Goal: Task Accomplishment & Management: Manage account settings

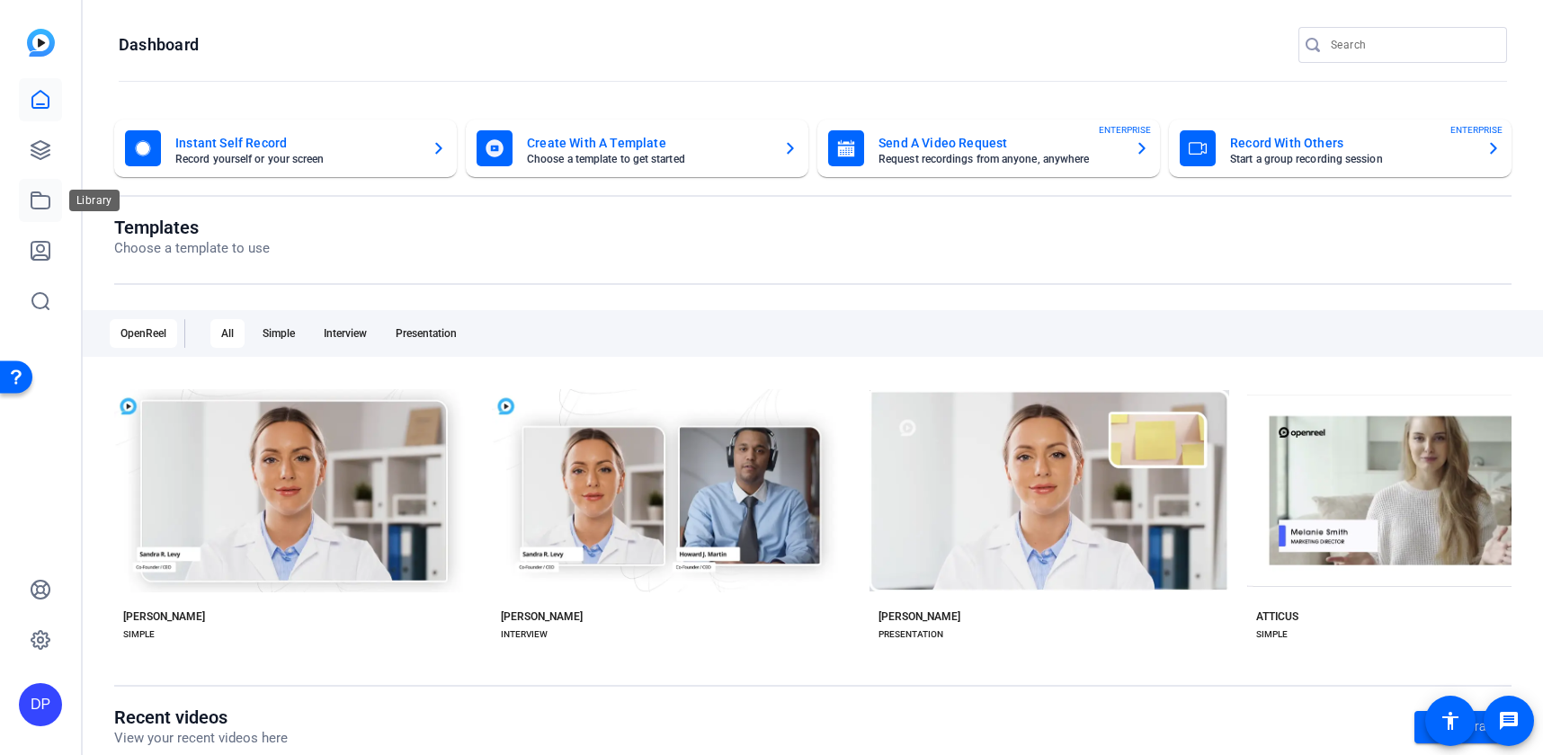
click at [41, 210] on link at bounding box center [40, 200] width 43 height 43
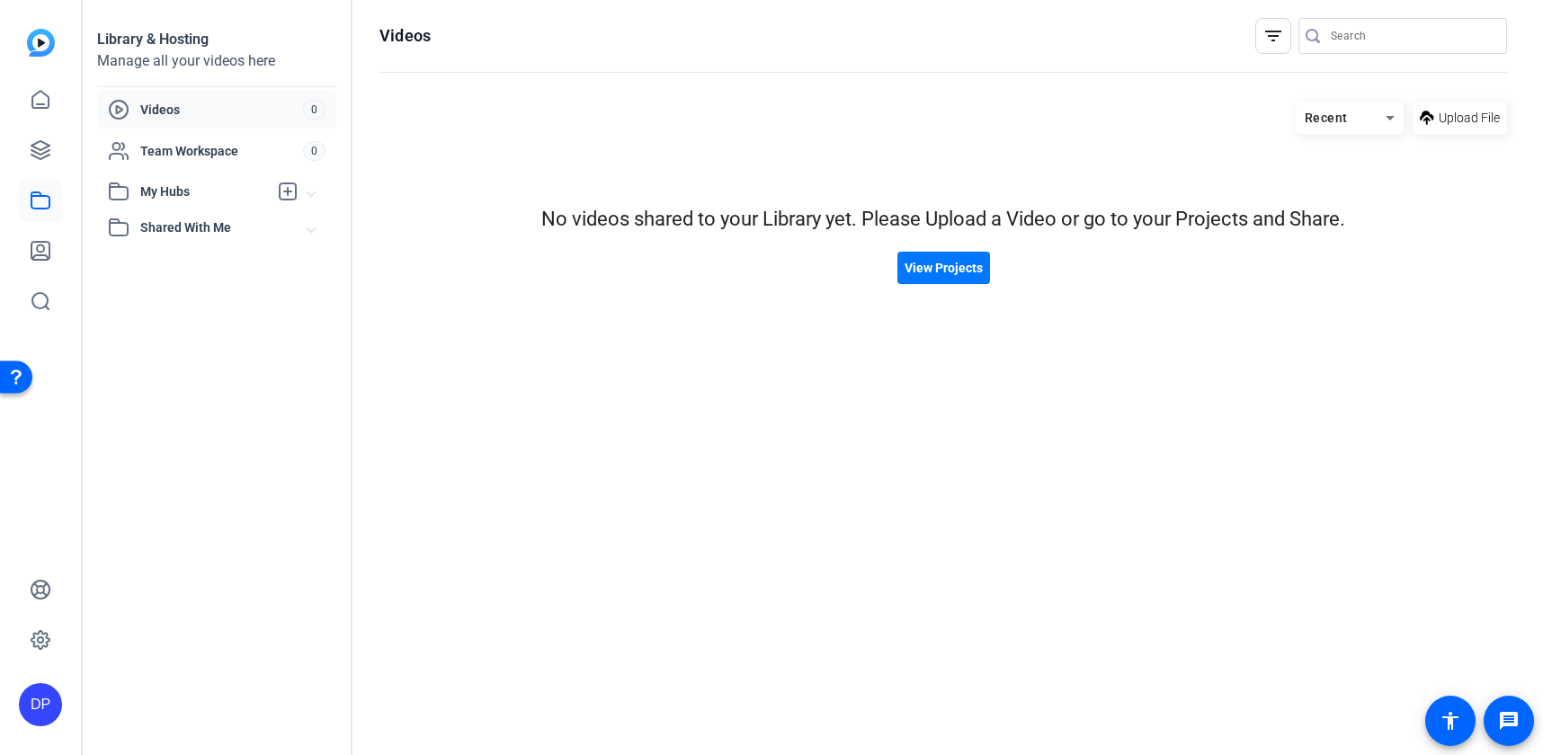
click at [194, 215] on mat-expansion-panel-header "Shared With Me" at bounding box center [216, 227] width 239 height 36
click at [198, 191] on span "My Hubs" at bounding box center [204, 192] width 128 height 19
click at [1436, 122] on span at bounding box center [1459, 117] width 94 height 43
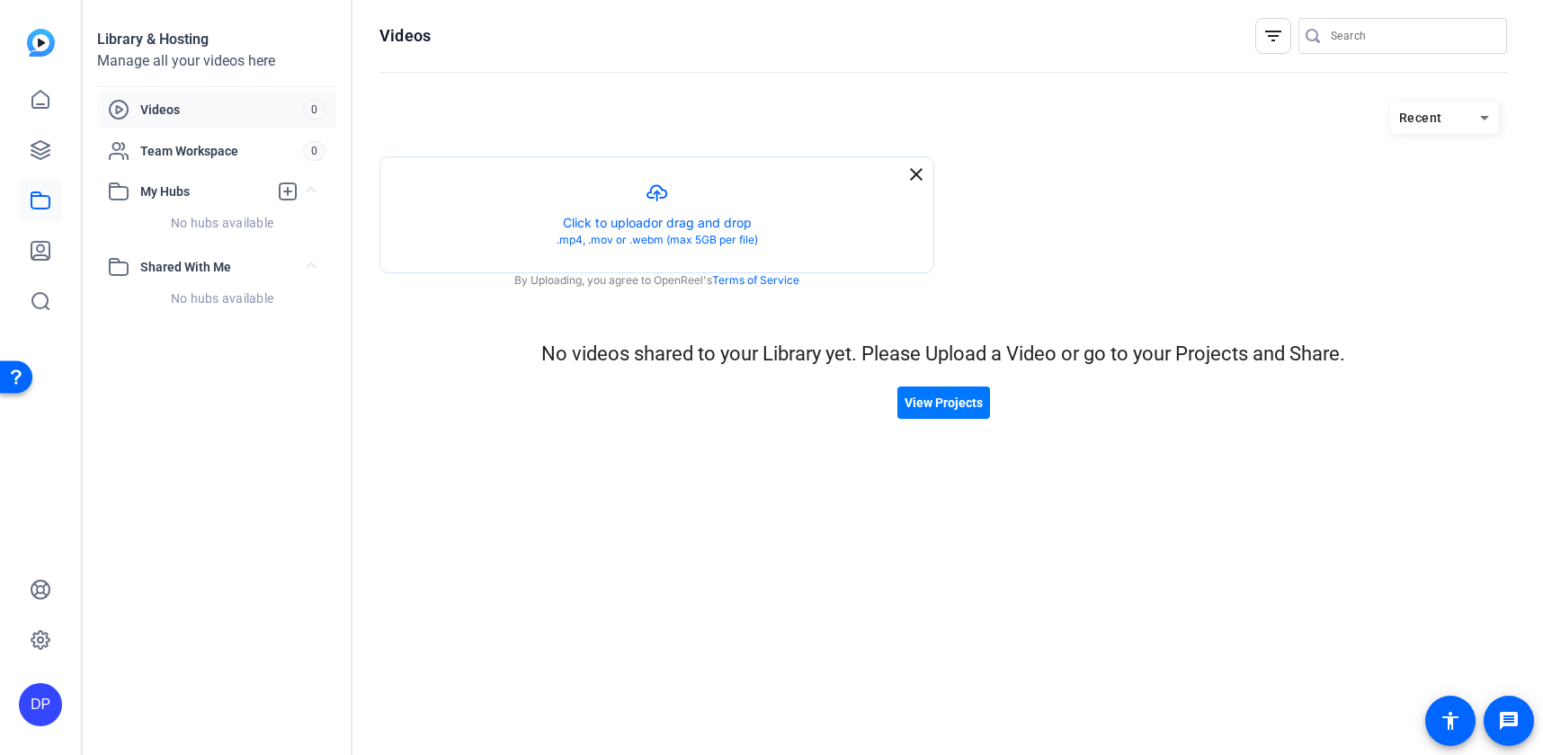
click at [907, 173] on mat-icon "close" at bounding box center [916, 175] width 22 height 22
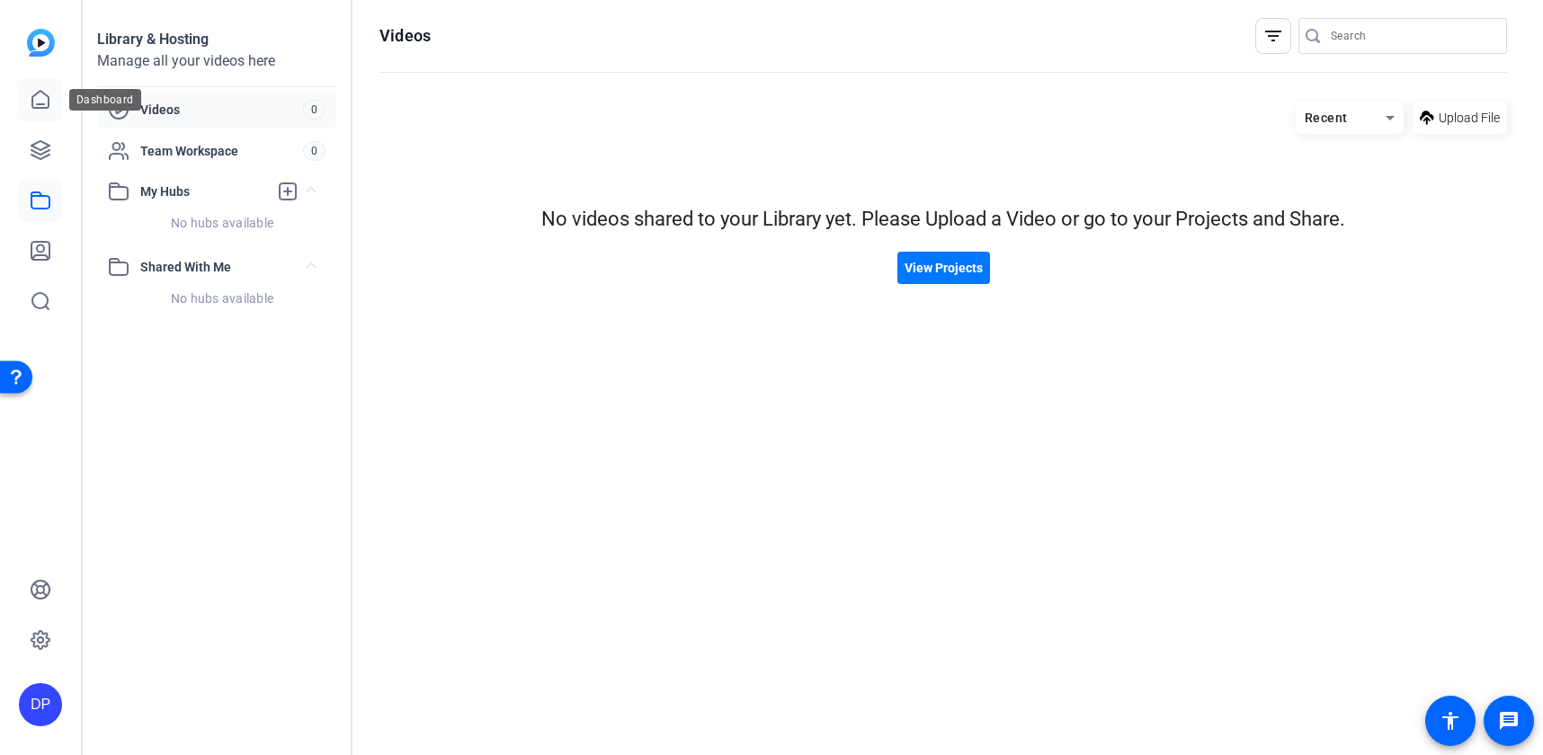
click at [40, 99] on icon at bounding box center [41, 100] width 22 height 22
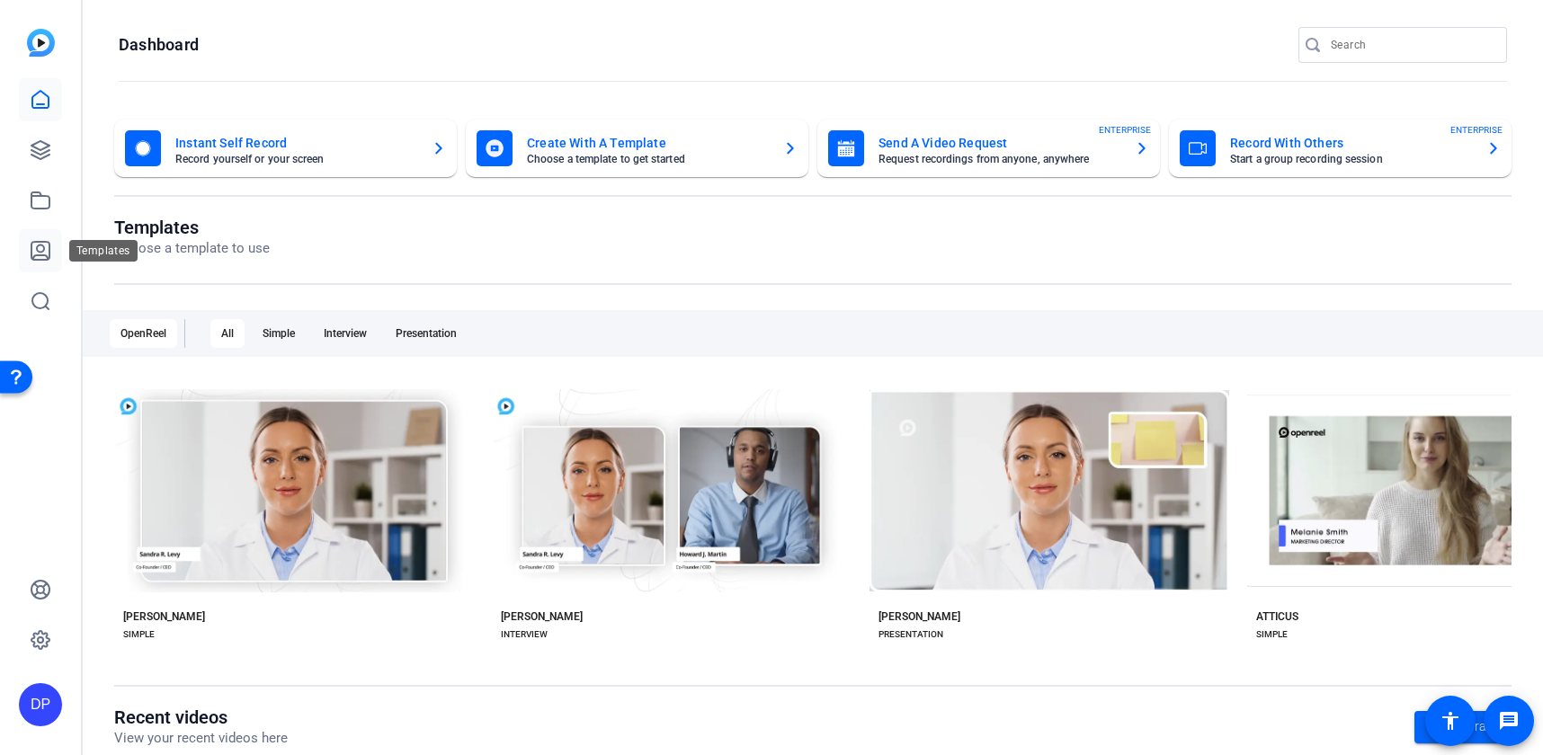
click at [40, 256] on icon at bounding box center [41, 251] width 22 height 22
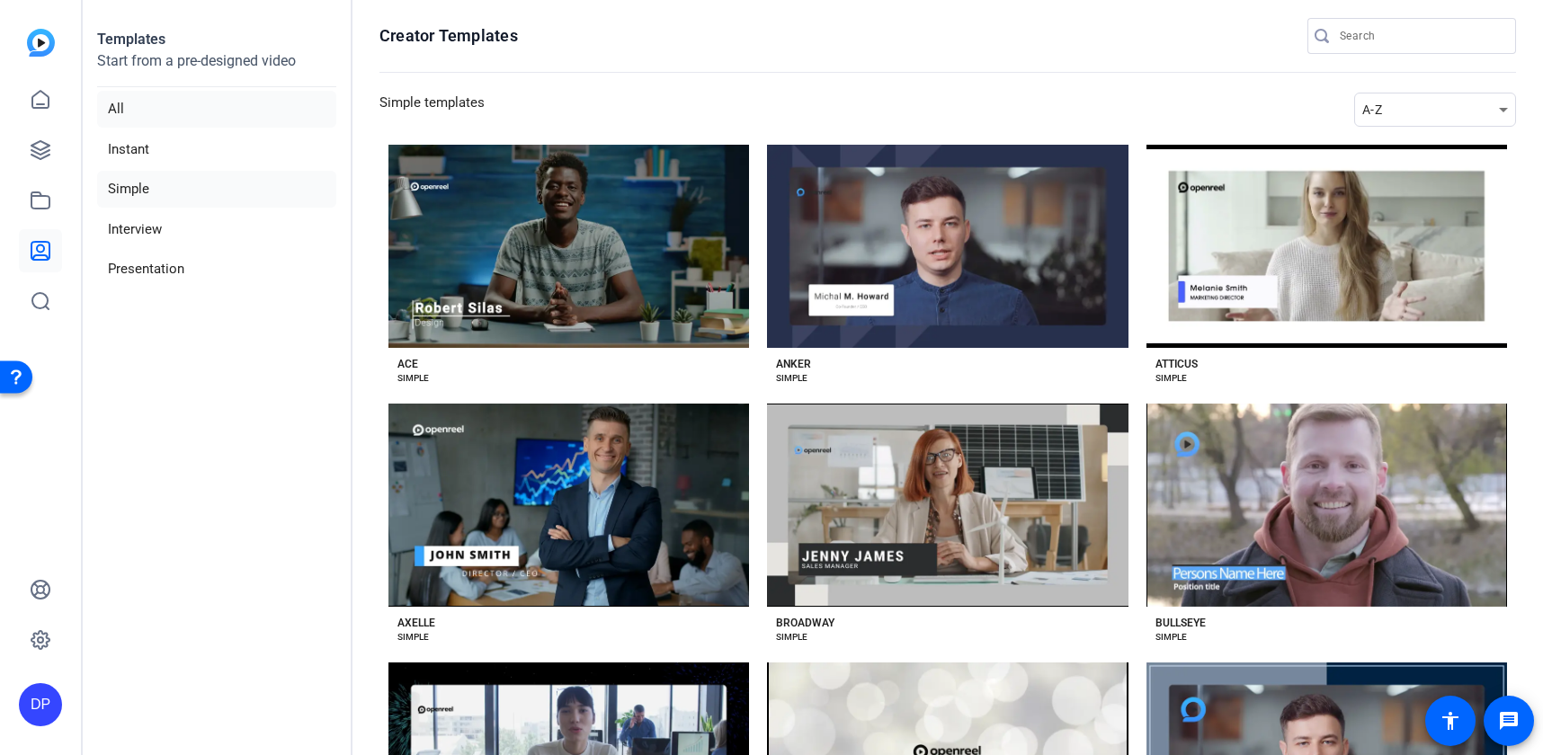
click at [141, 104] on li "All" at bounding box center [216, 109] width 239 height 37
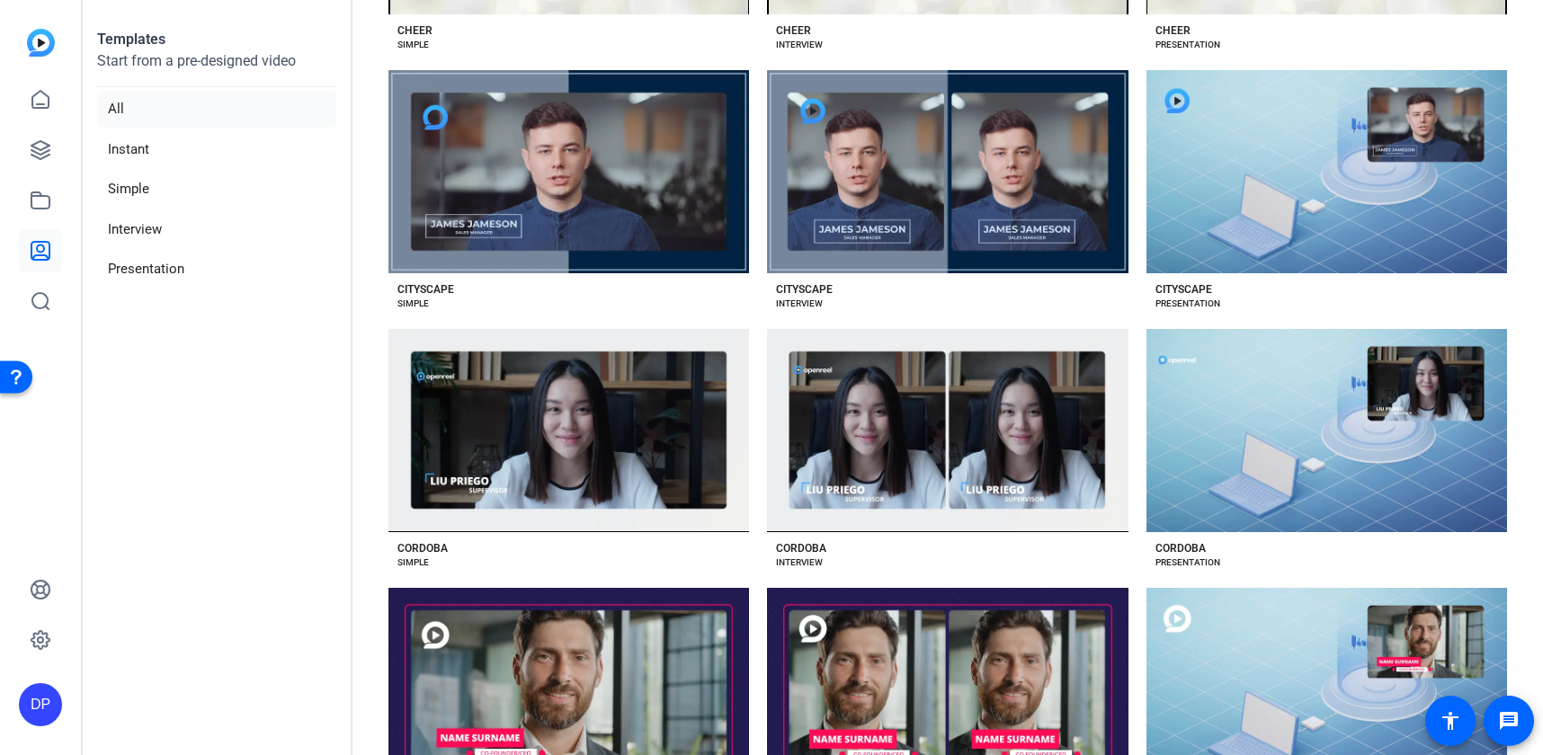
scroll to position [2145, 0]
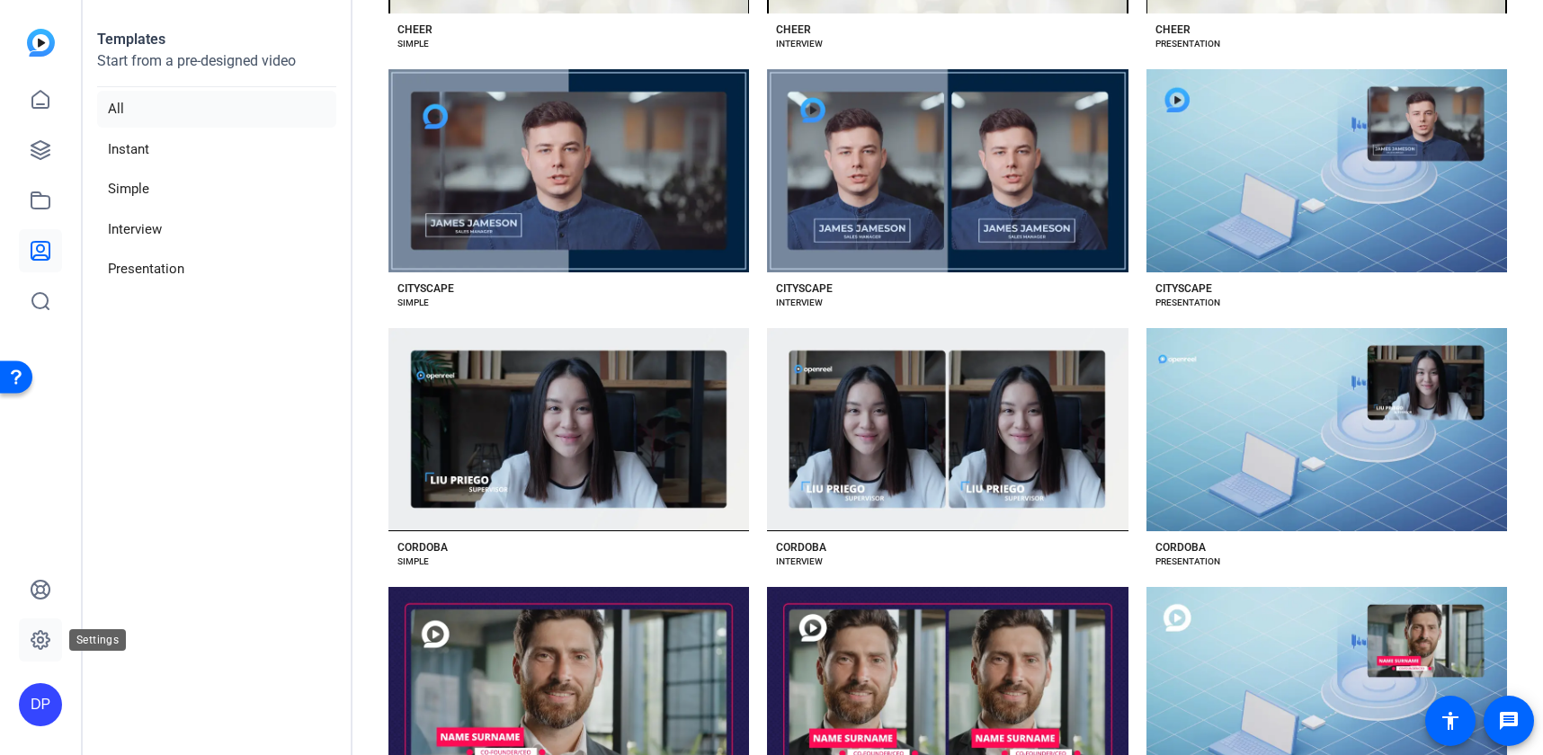
click at [41, 637] on icon at bounding box center [40, 639] width 5 height 5
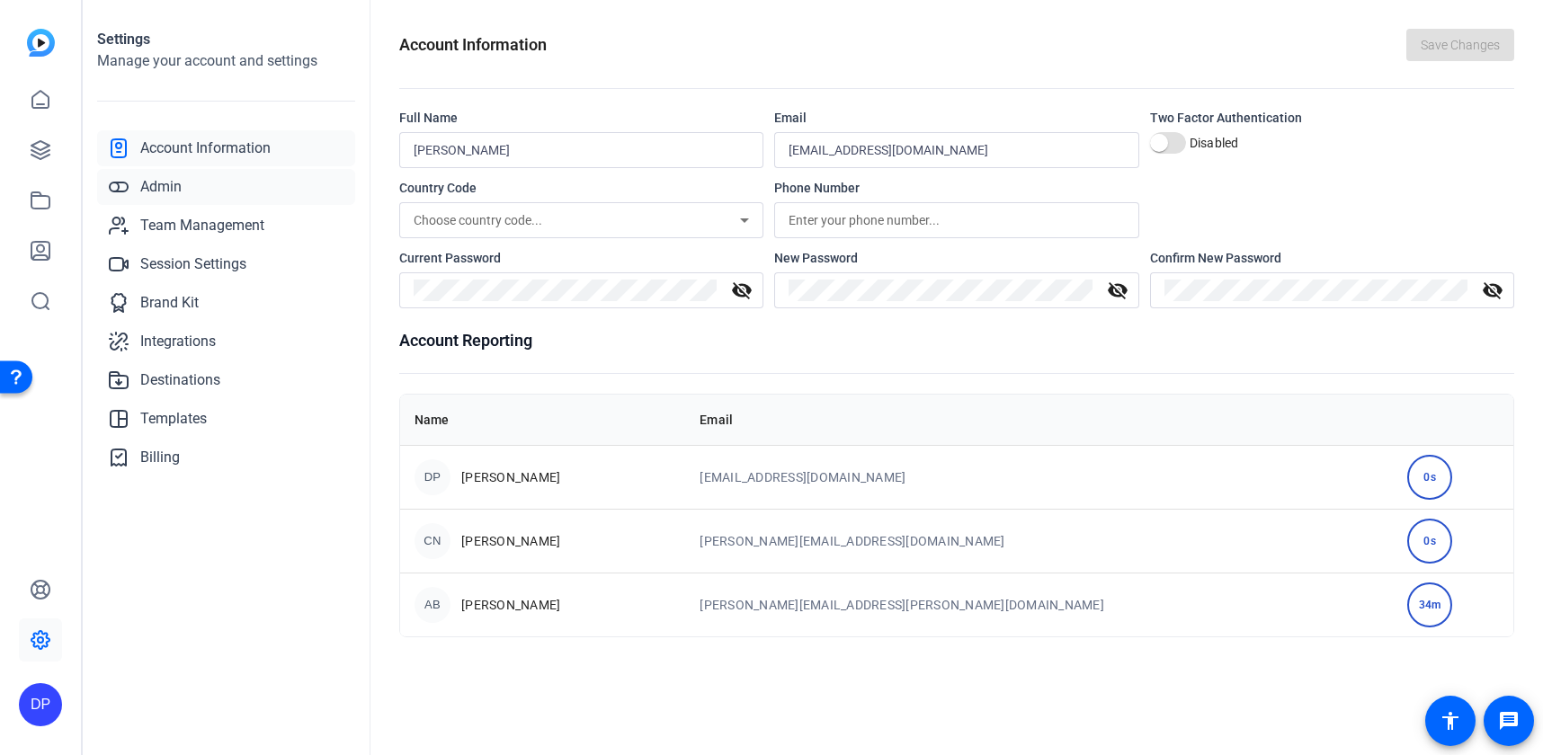
click at [195, 191] on link "Admin" at bounding box center [226, 187] width 258 height 36
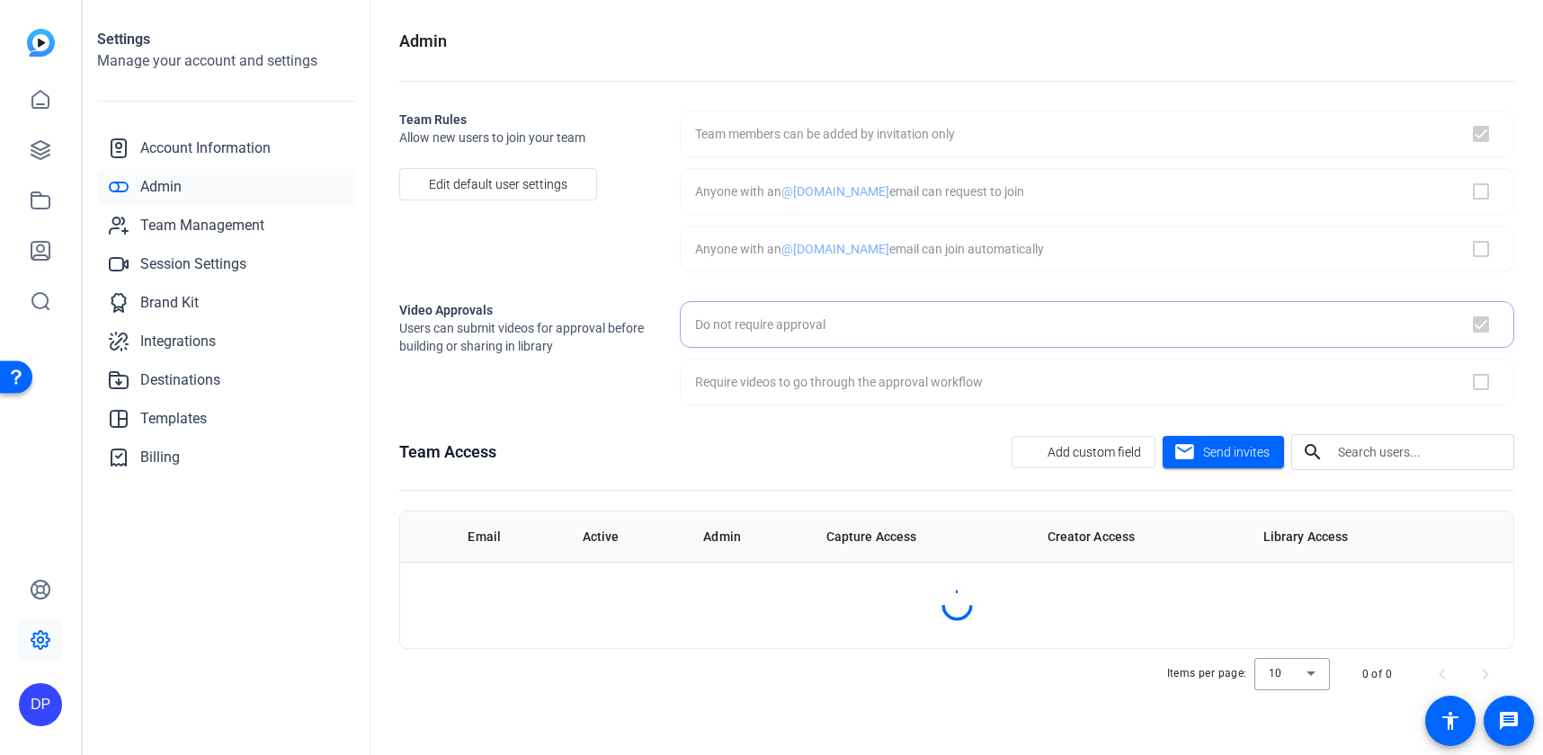
checkbox input "true"
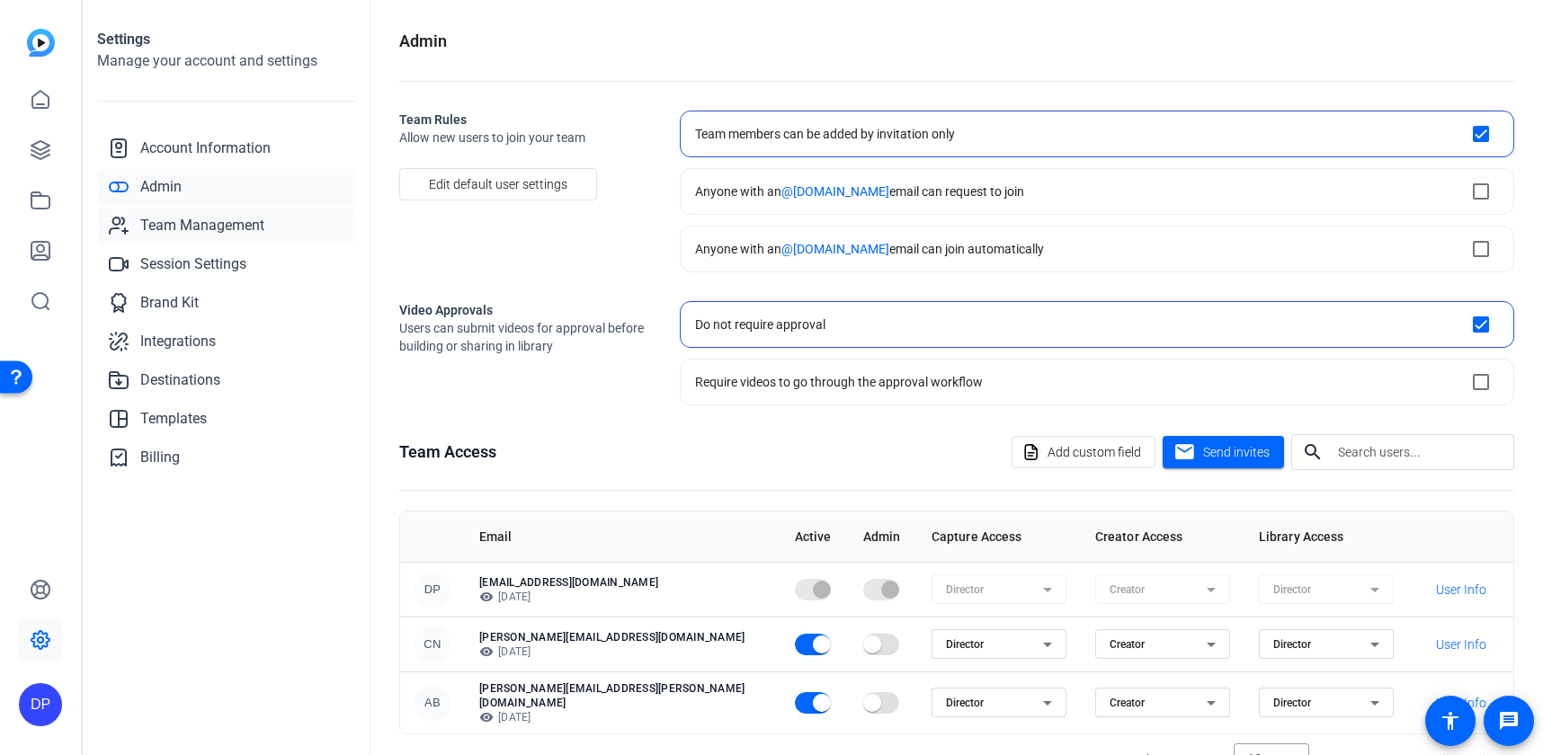
click at [178, 234] on span "Team Management" at bounding box center [202, 226] width 124 height 22
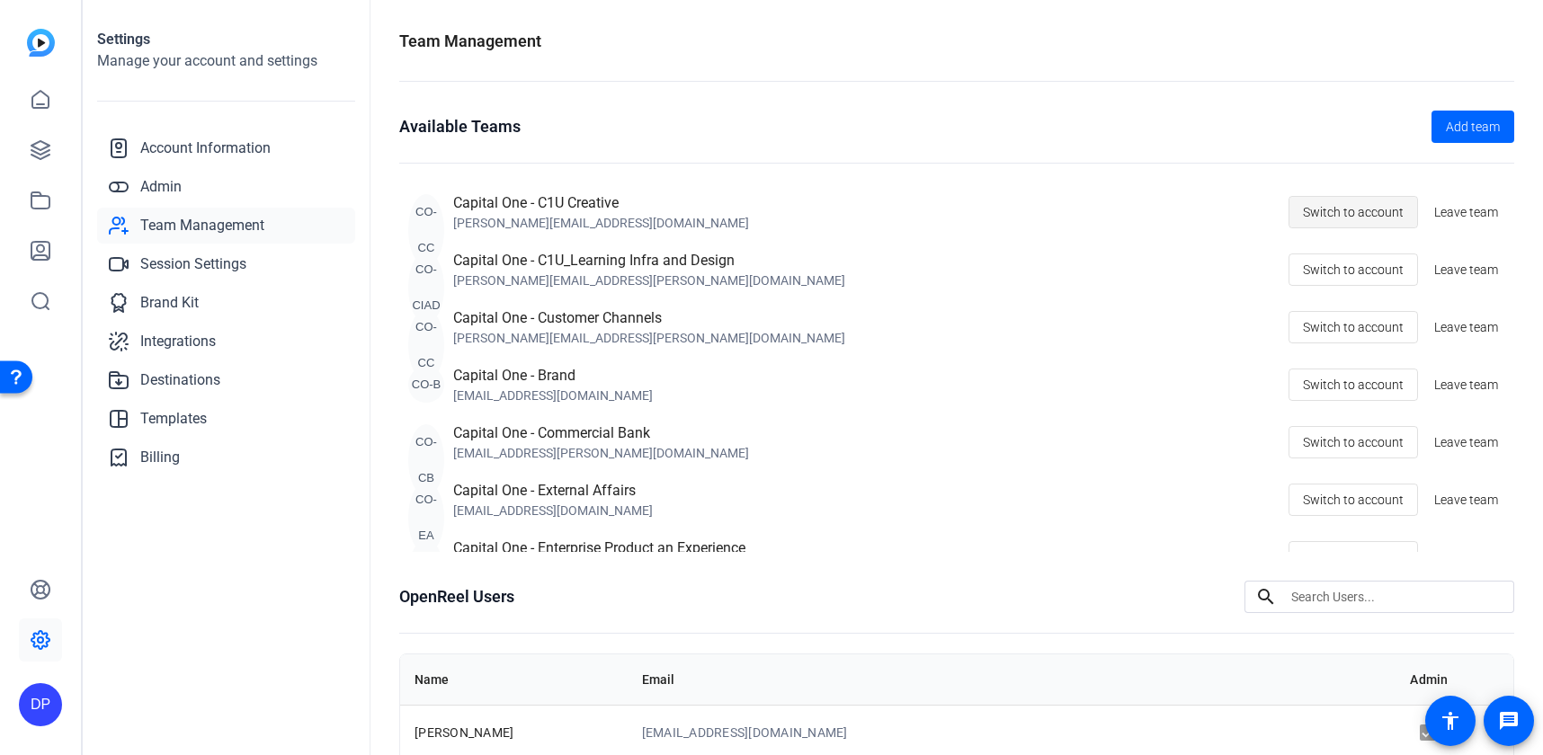
click at [1313, 211] on span "Switch to account" at bounding box center [1353, 212] width 101 height 34
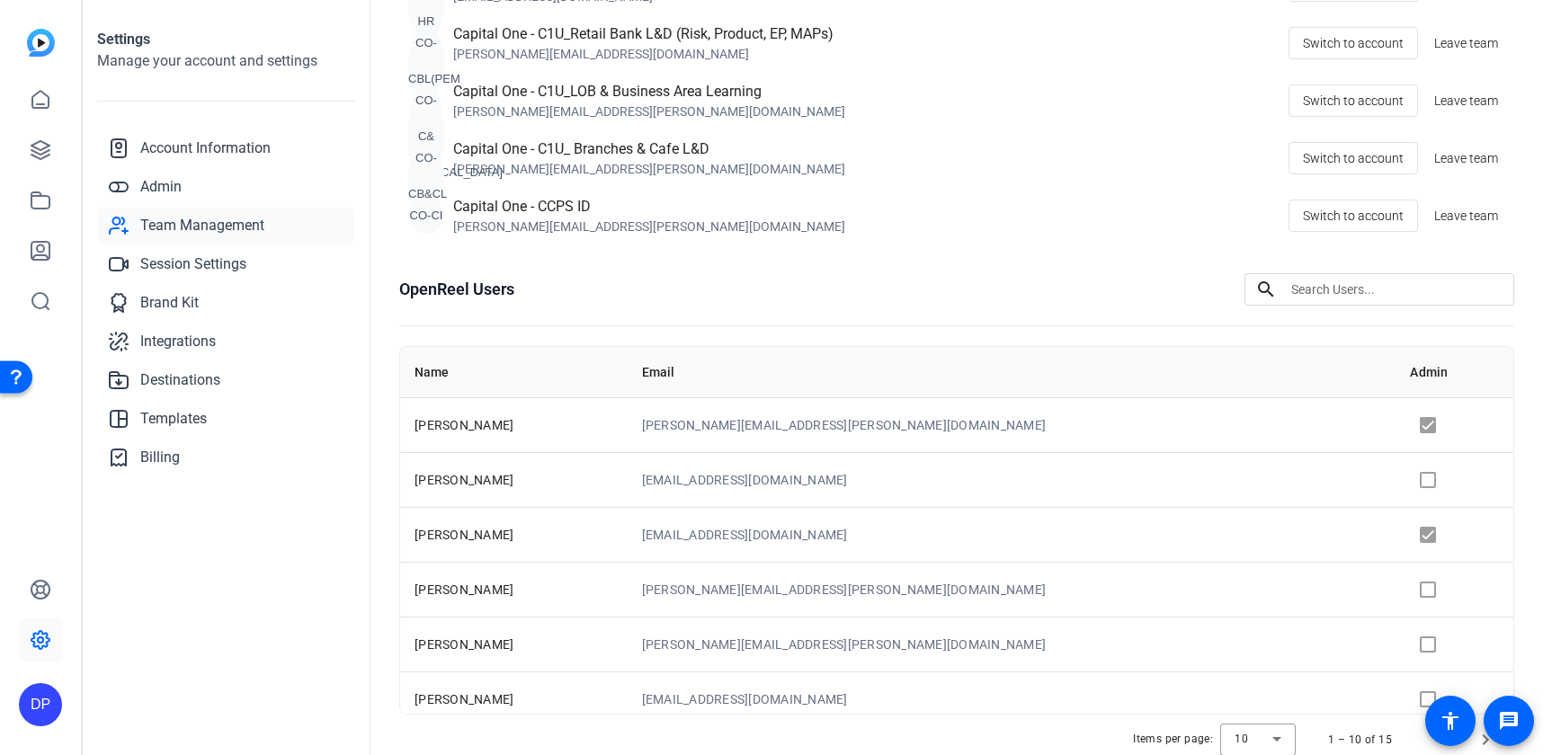
scroll to position [343, 0]
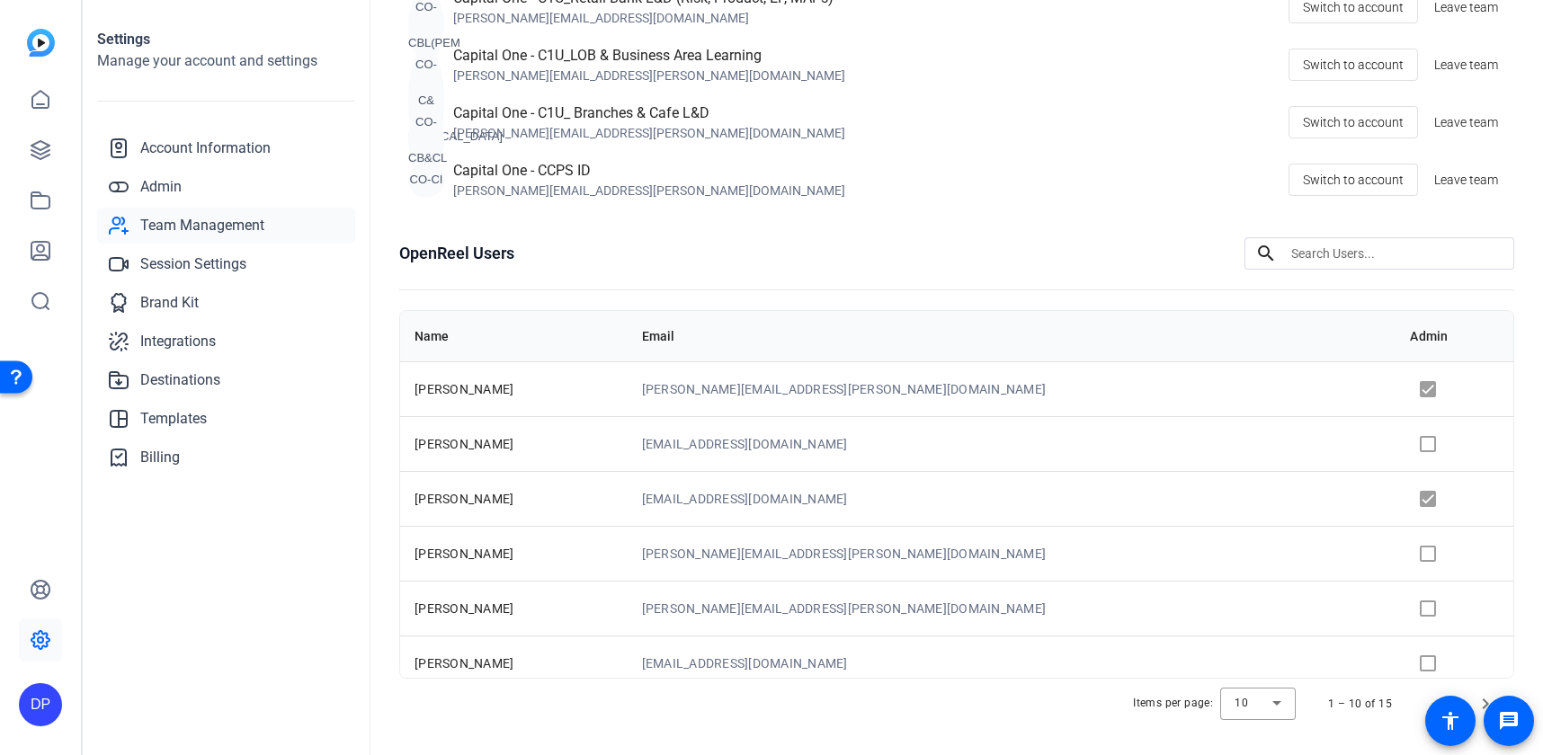
click at [1395, 389] on td at bounding box center [1454, 388] width 118 height 55
click at [1395, 388] on td at bounding box center [1454, 388] width 118 height 55
click at [1400, 440] on td at bounding box center [1454, 443] width 118 height 55
click at [1395, 445] on td at bounding box center [1454, 443] width 118 height 55
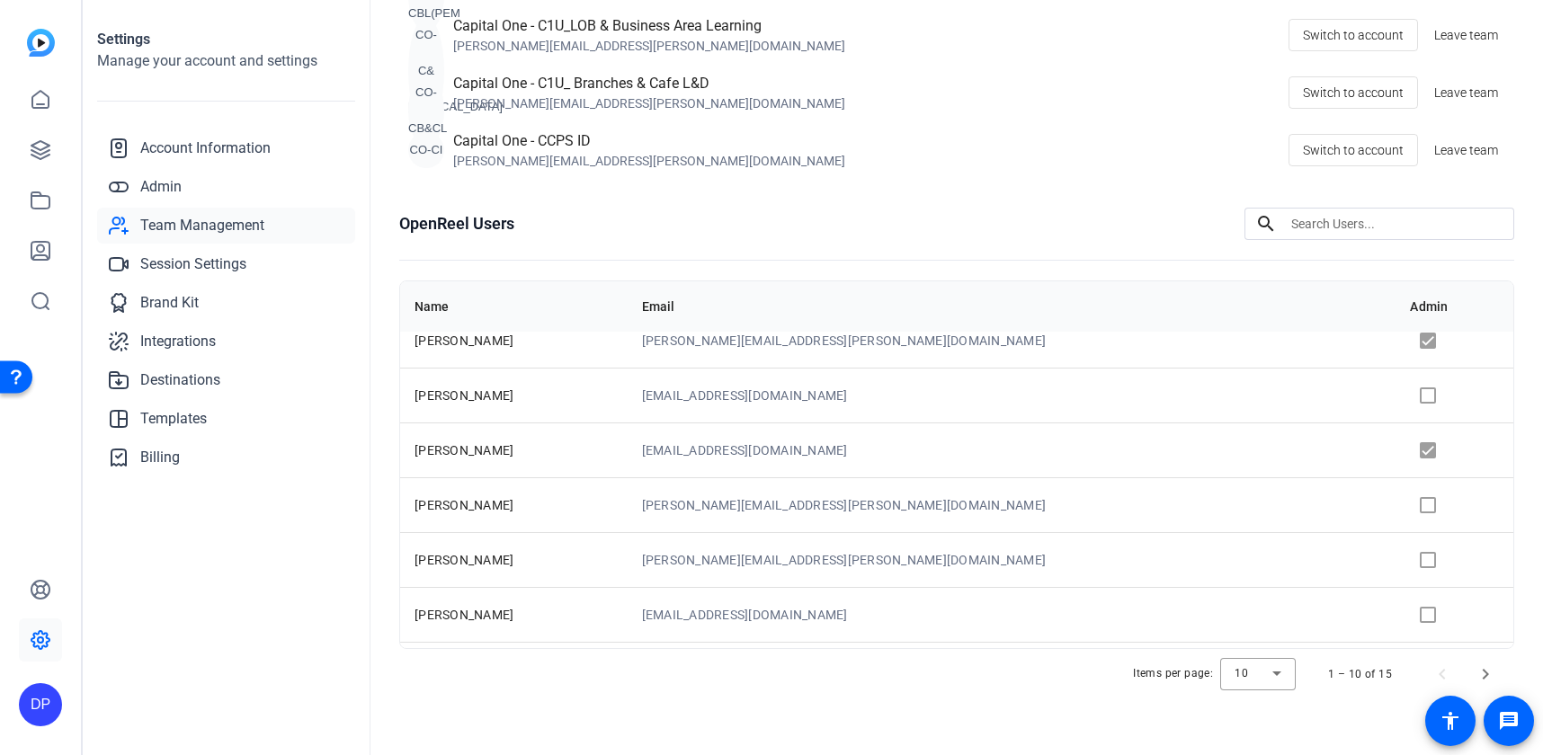
scroll to position [0, 0]
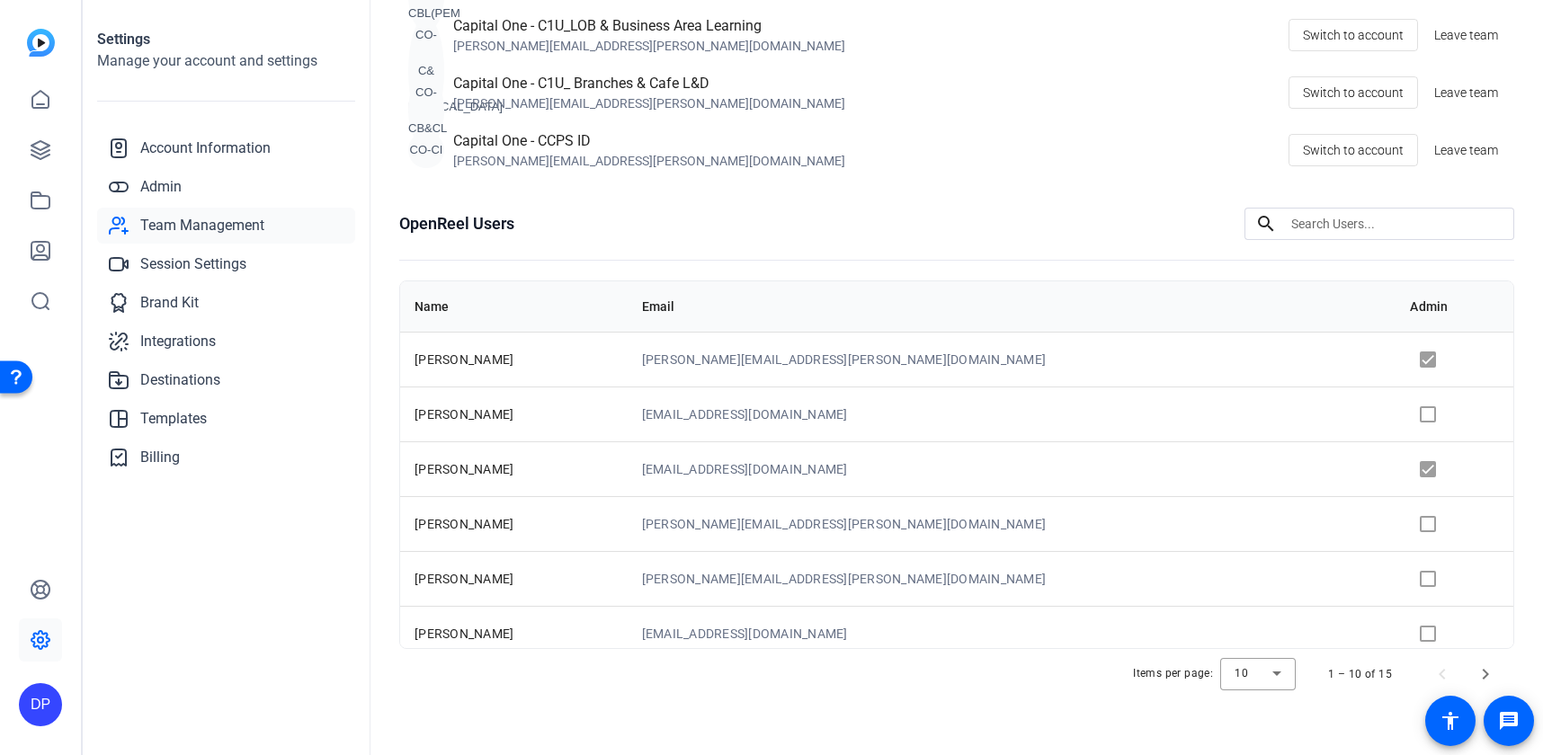
click at [1395, 537] on td at bounding box center [1454, 523] width 118 height 55
click at [1395, 531] on td at bounding box center [1454, 523] width 118 height 55
click at [1395, 523] on td at bounding box center [1454, 523] width 118 height 55
click at [1395, 526] on td at bounding box center [1454, 523] width 118 height 55
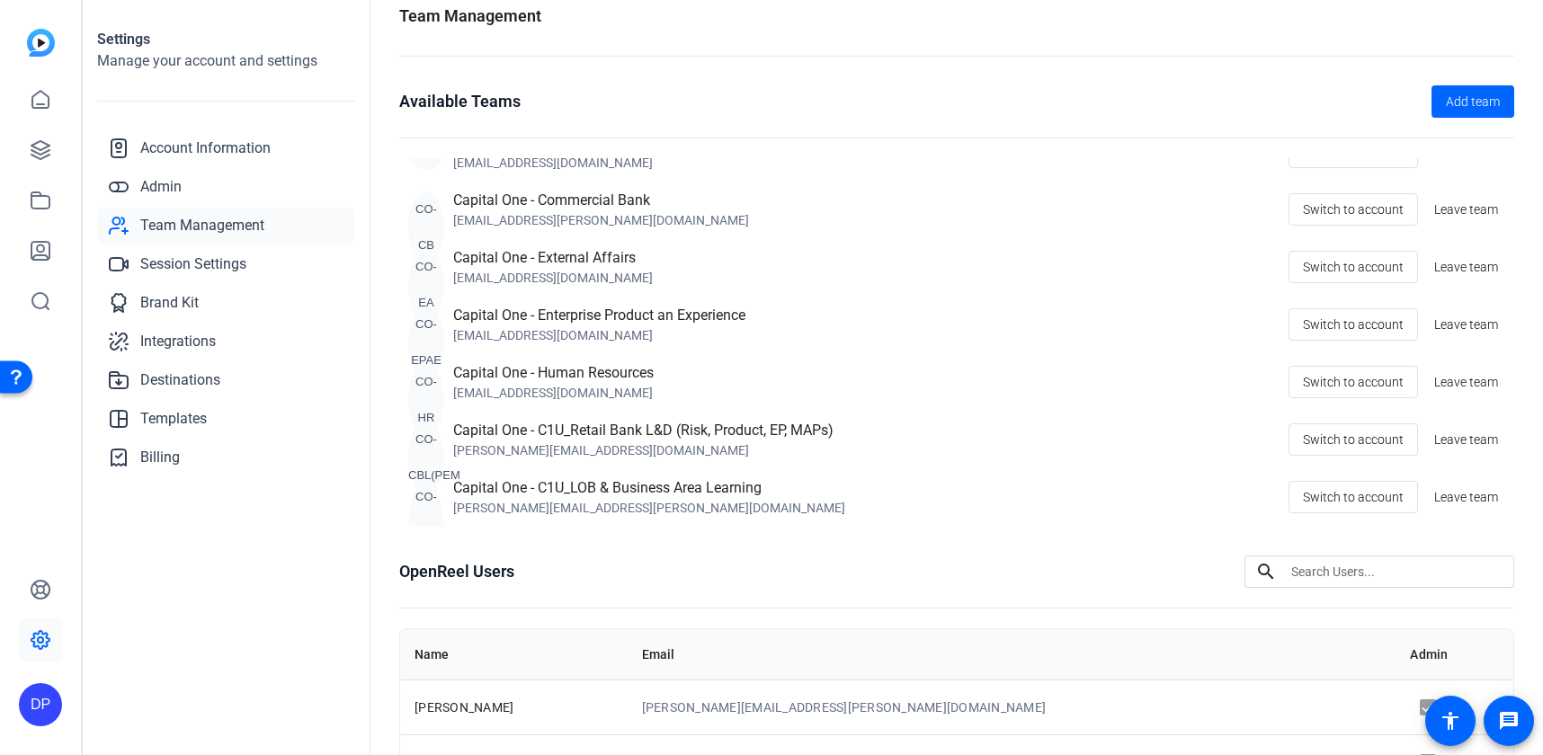
scroll to position [322, 0]
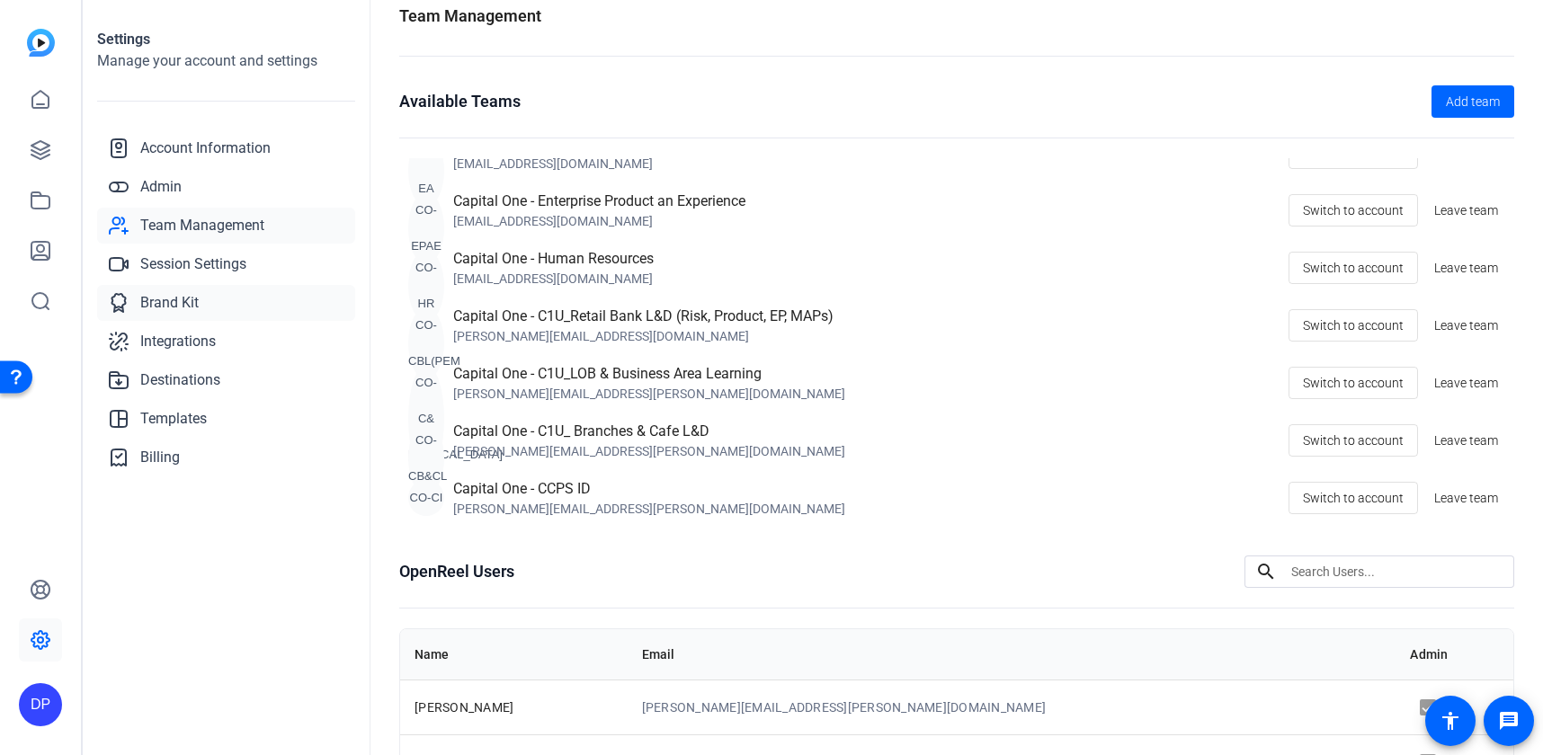
click at [207, 299] on link "Brand Kit" at bounding box center [226, 303] width 258 height 36
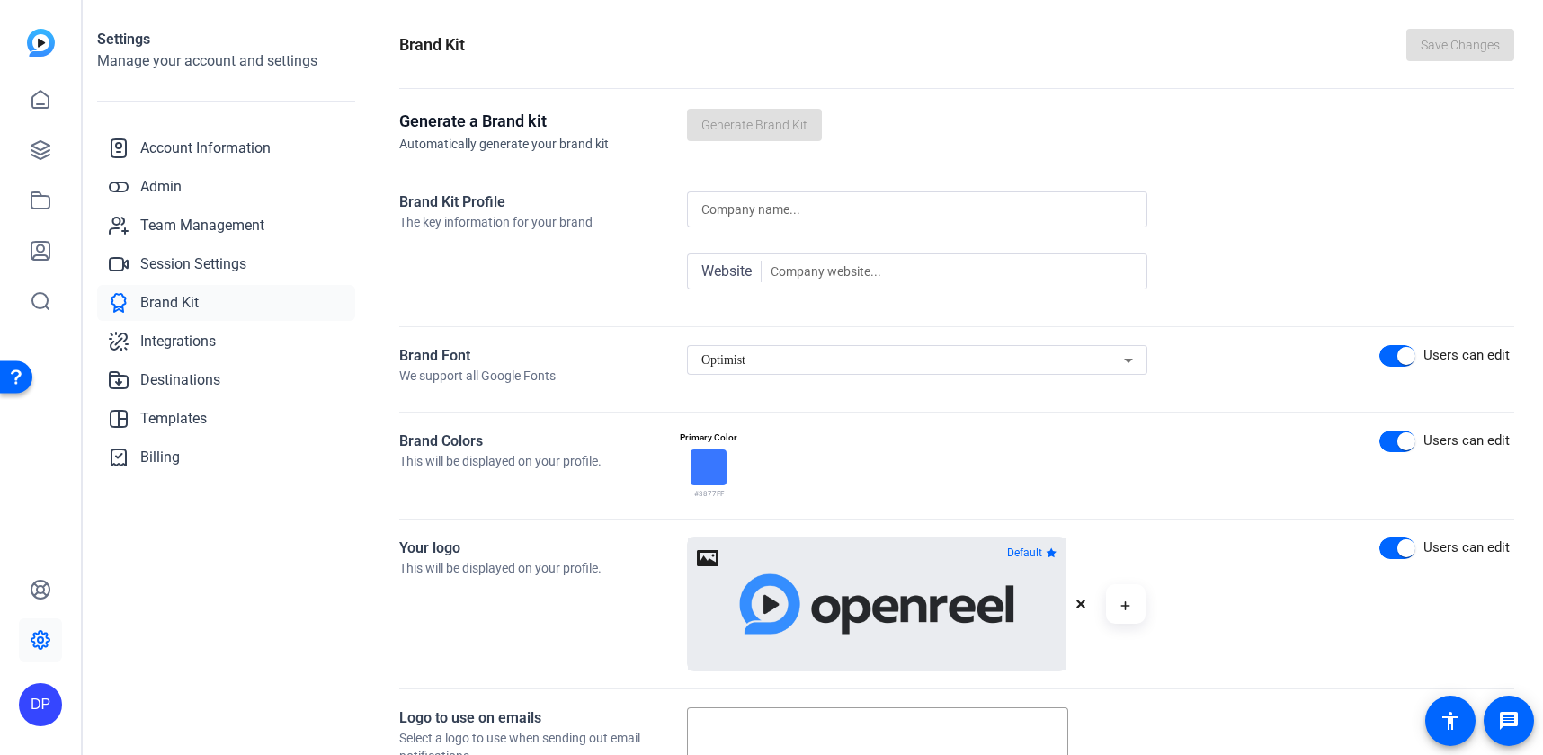
click at [857, 200] on input at bounding box center [917, 210] width 432 height 22
type input "Capital One L&D Creative"
click at [939, 271] on input at bounding box center [951, 272] width 362 height 22
click at [1066, 298] on div at bounding box center [917, 298] width 460 height 19
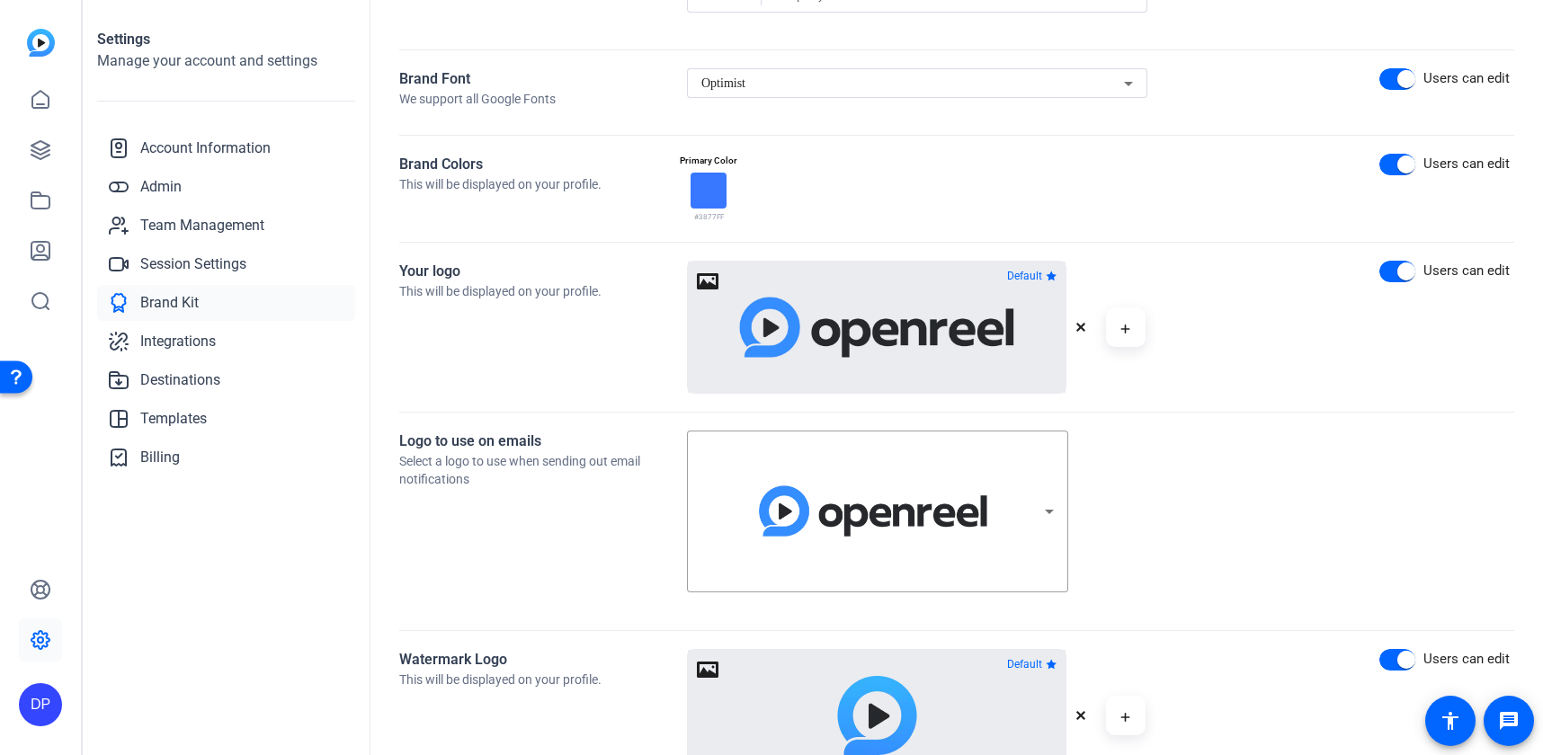
scroll to position [291, 0]
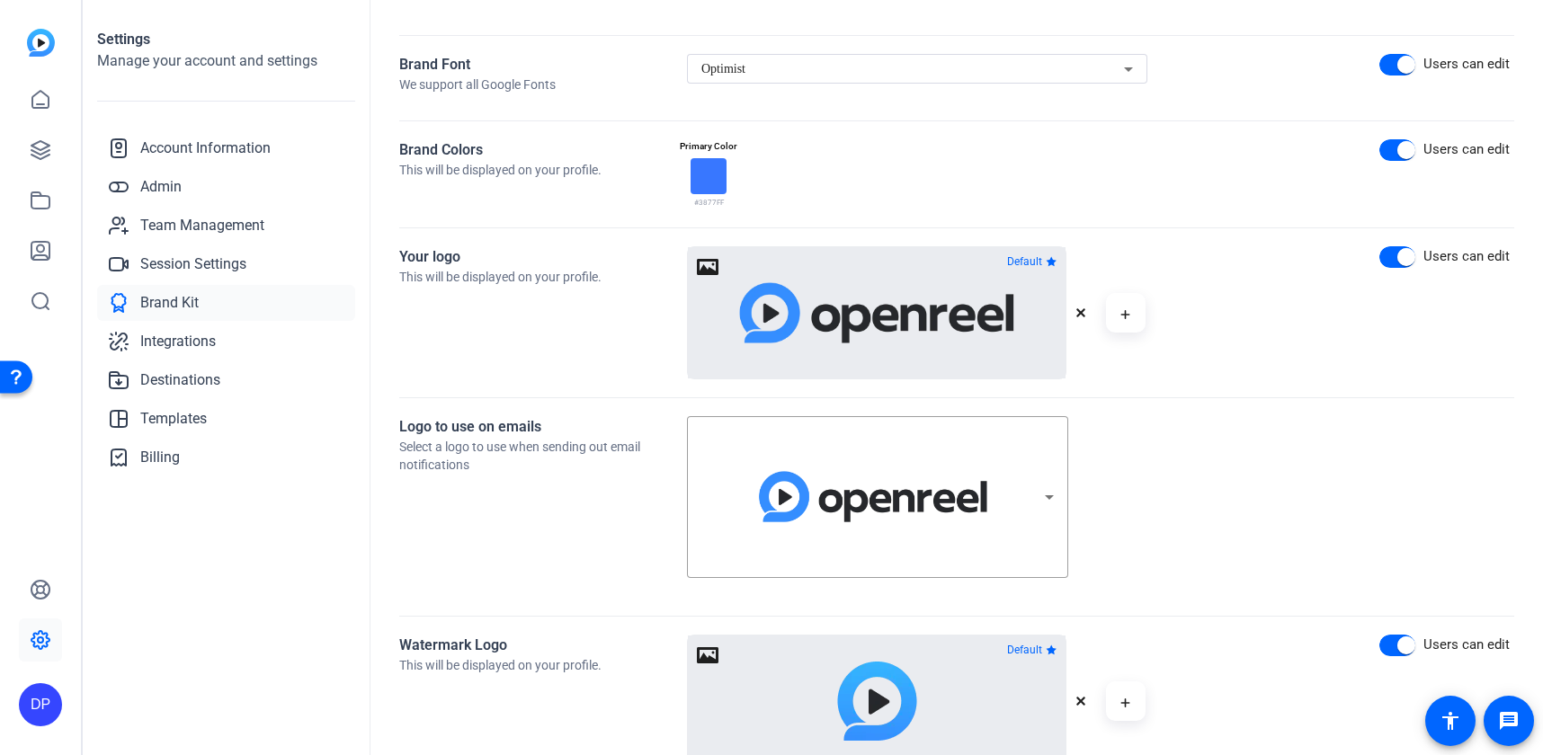
click at [715, 183] on div at bounding box center [708, 176] width 36 height 36
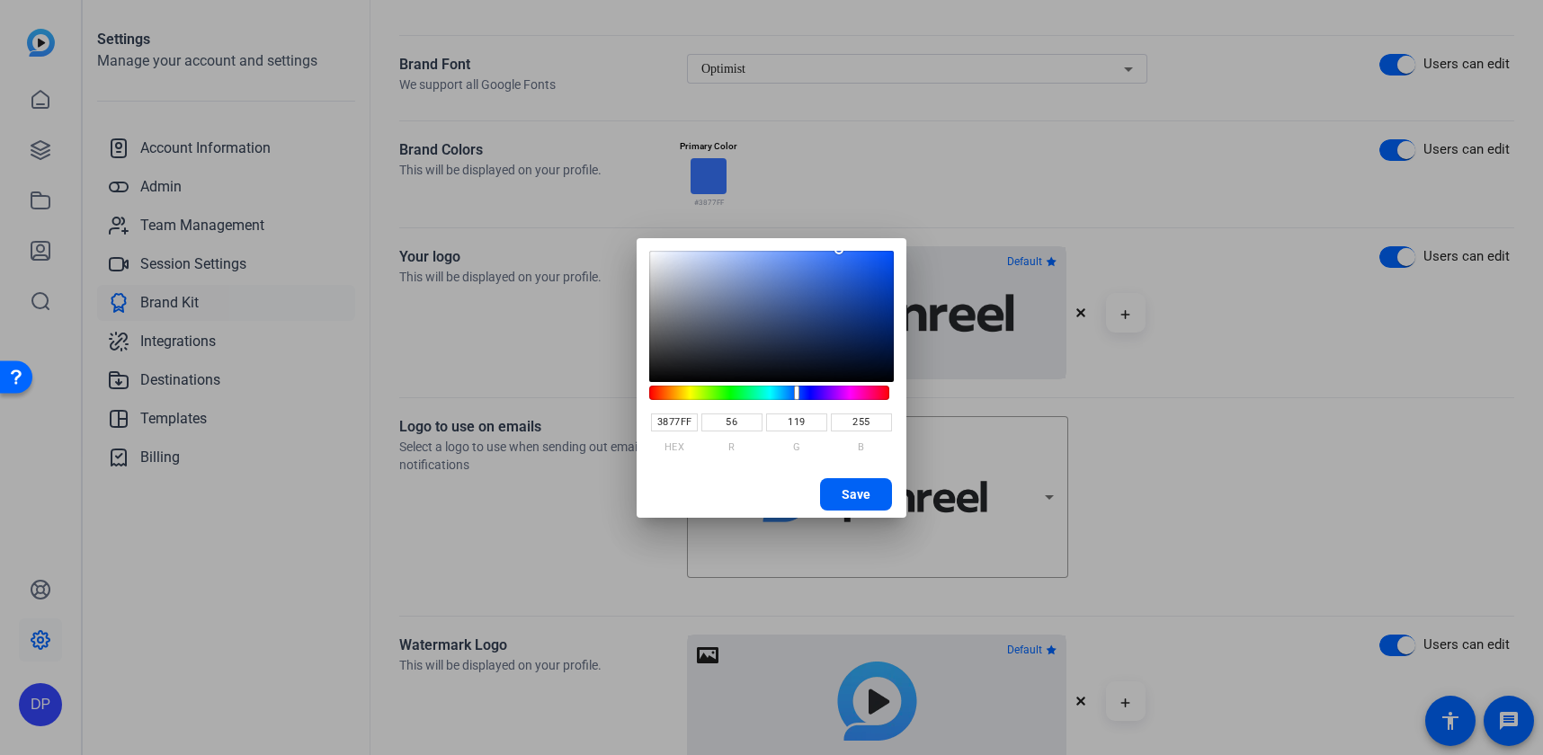
click at [855, 495] on span "Save" at bounding box center [855, 494] width 29 height 27
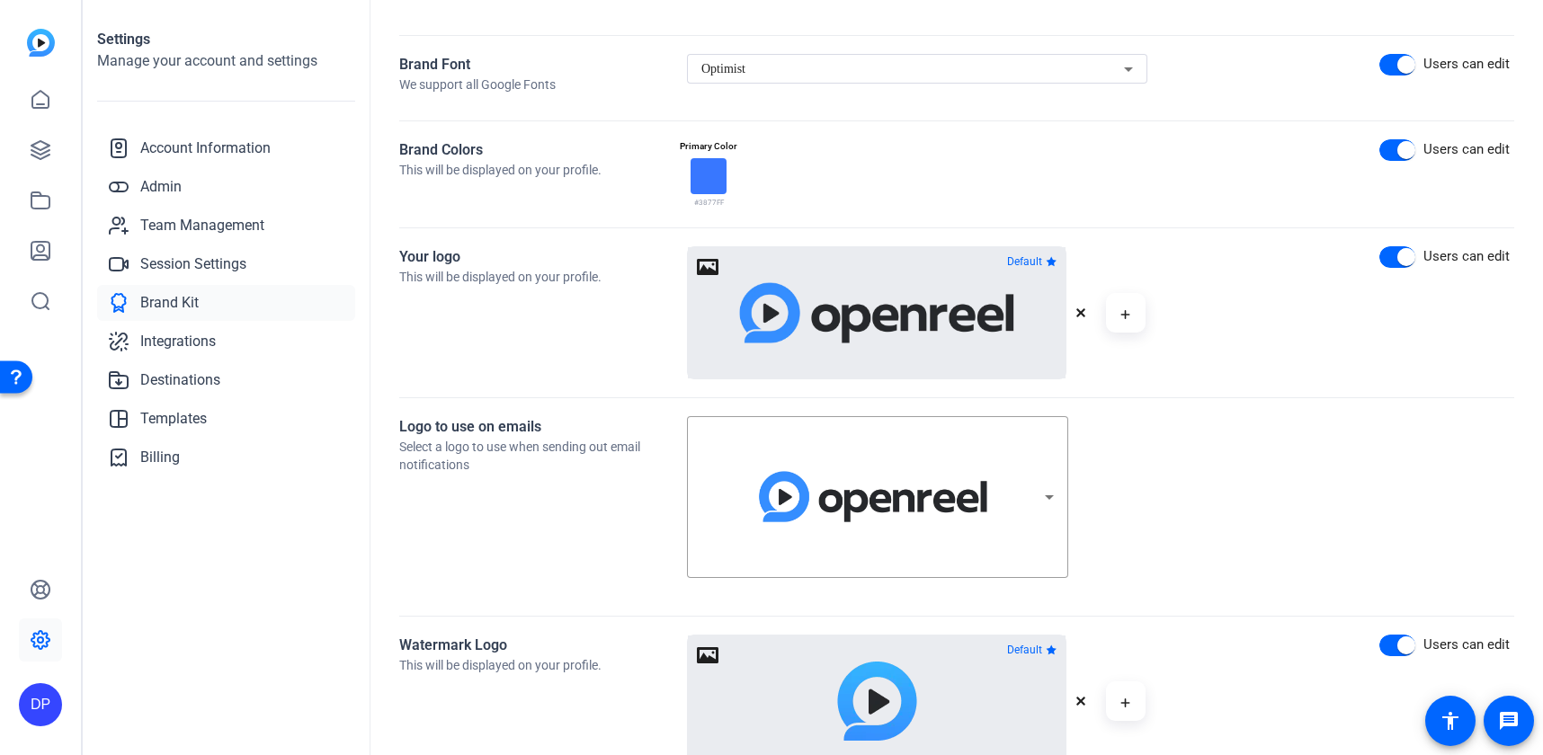
click at [717, 270] on div at bounding box center [877, 312] width 378 height 131
click at [700, 272] on div at bounding box center [877, 312] width 378 height 131
click at [1079, 316] on icon "button" at bounding box center [1080, 312] width 11 height 11
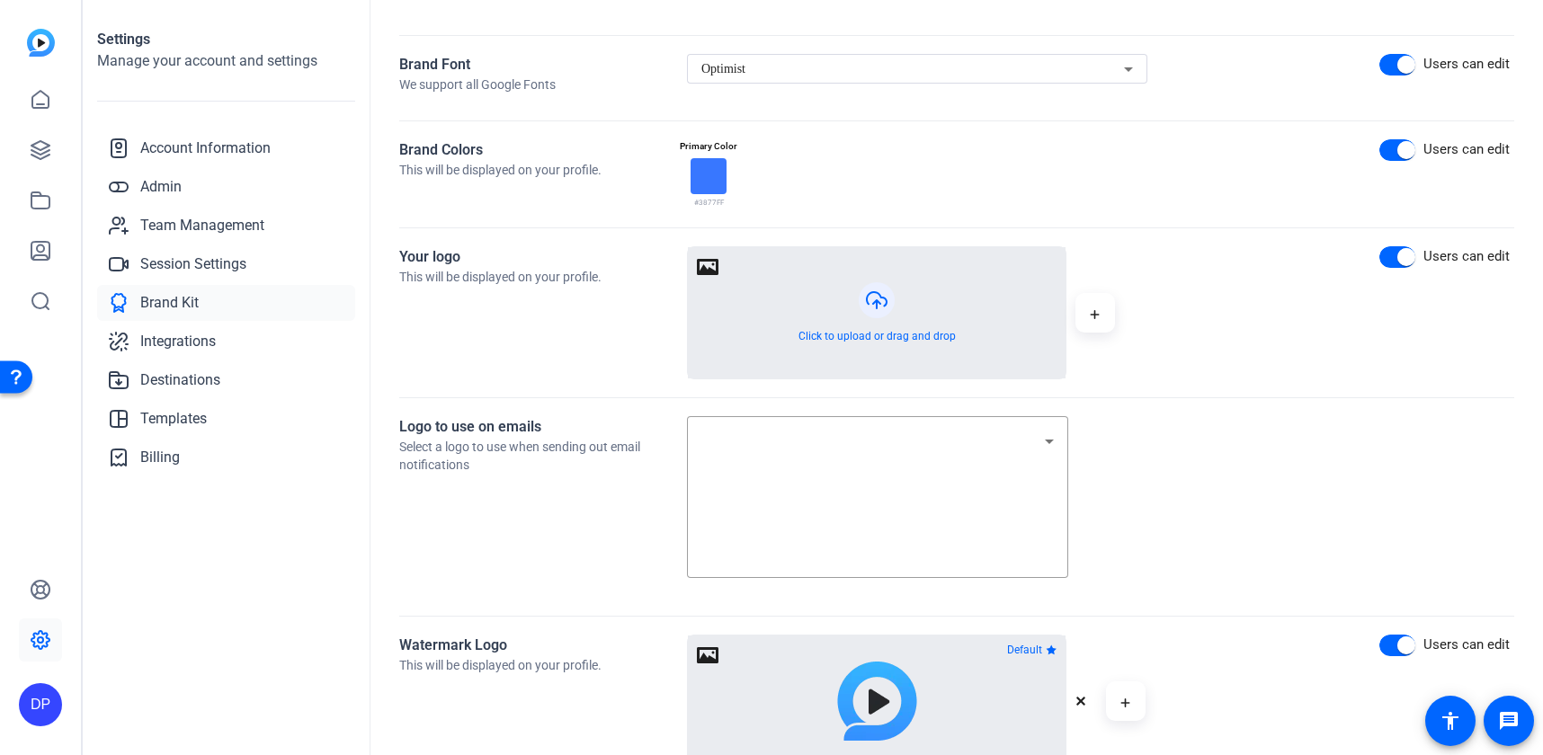
click at [886, 299] on button "button" at bounding box center [877, 312] width 378 height 131
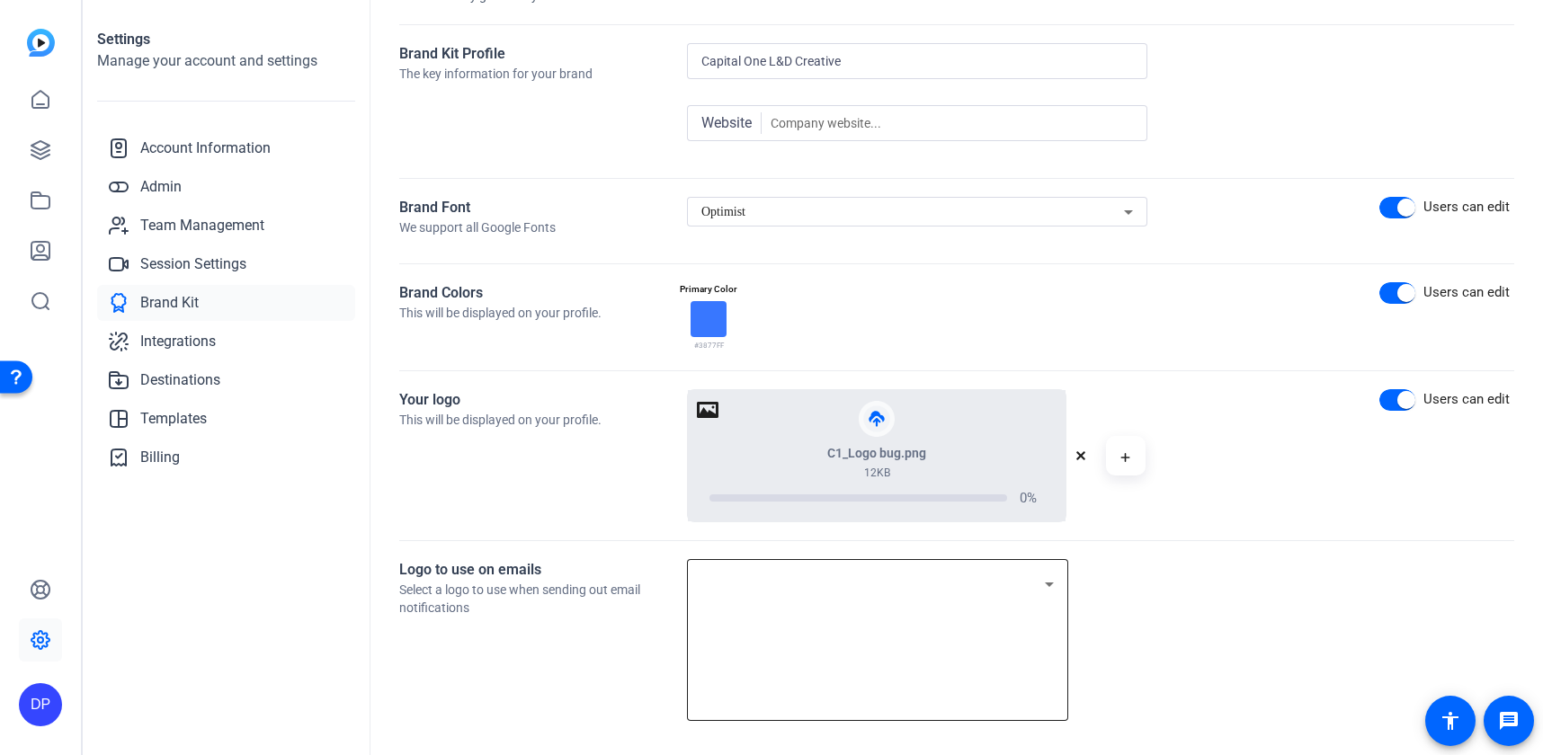
scroll to position [120, 0]
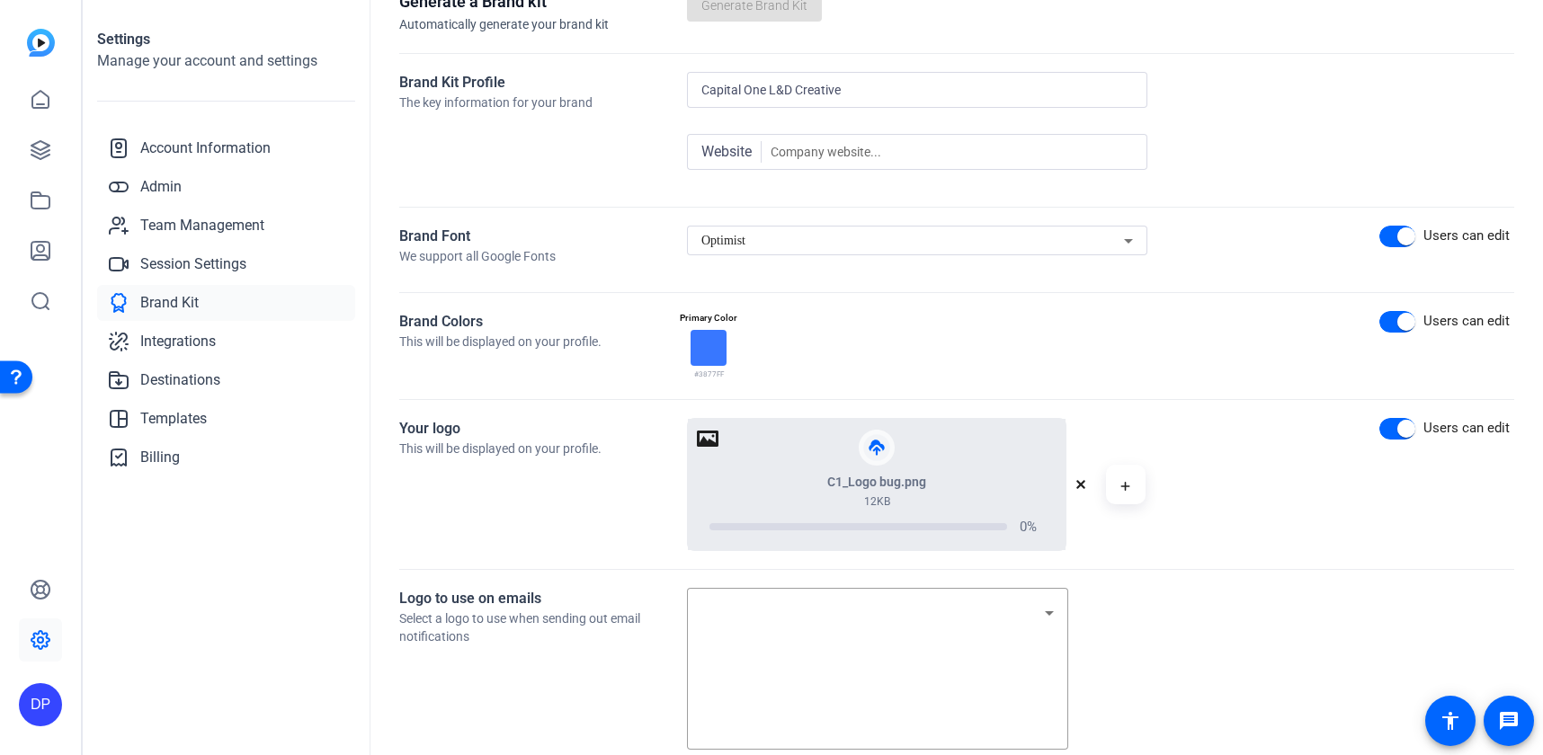
click at [702, 345] on div at bounding box center [708, 348] width 36 height 36
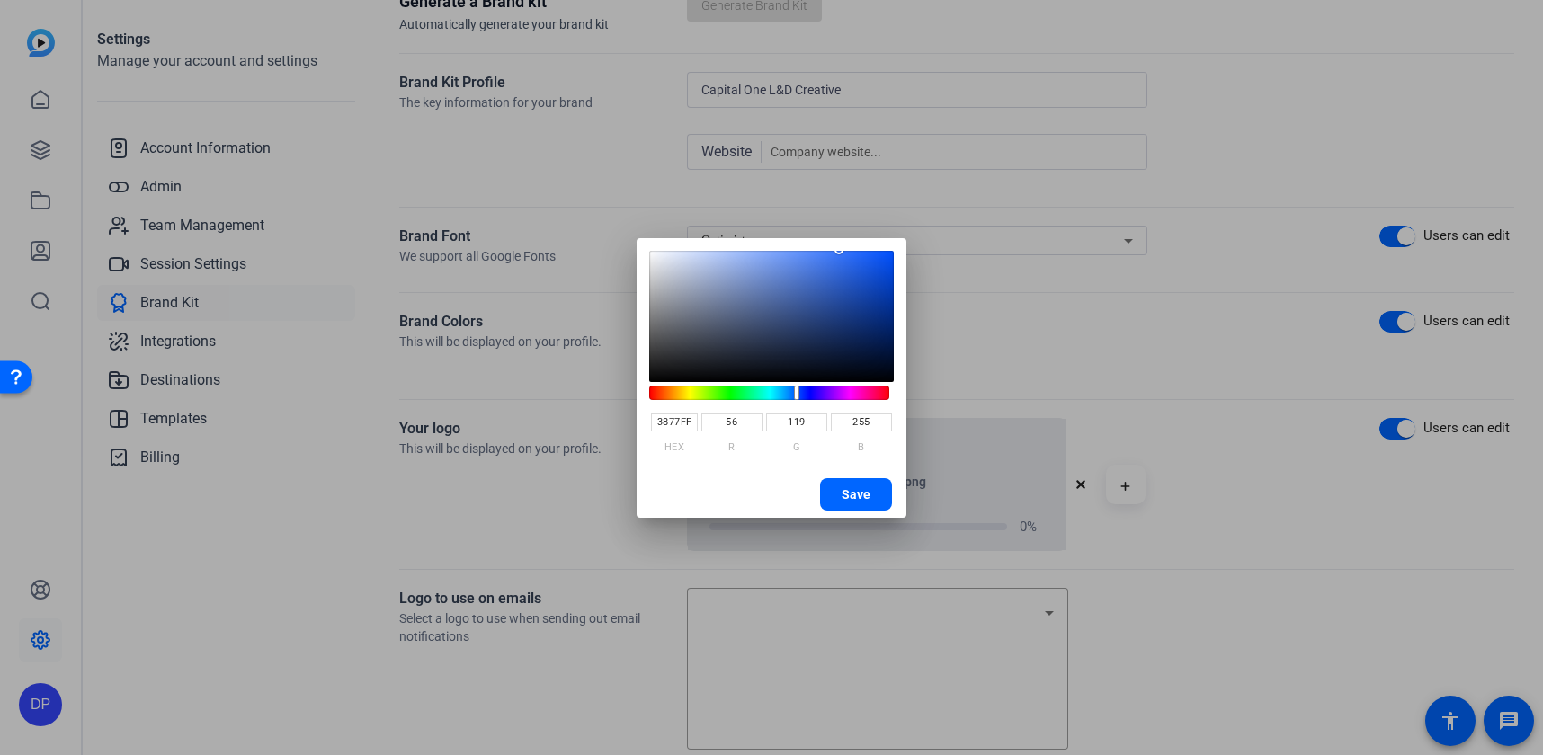
type input "1D3871"
type input "29"
type input "56"
type input "113"
type input "1D376F"
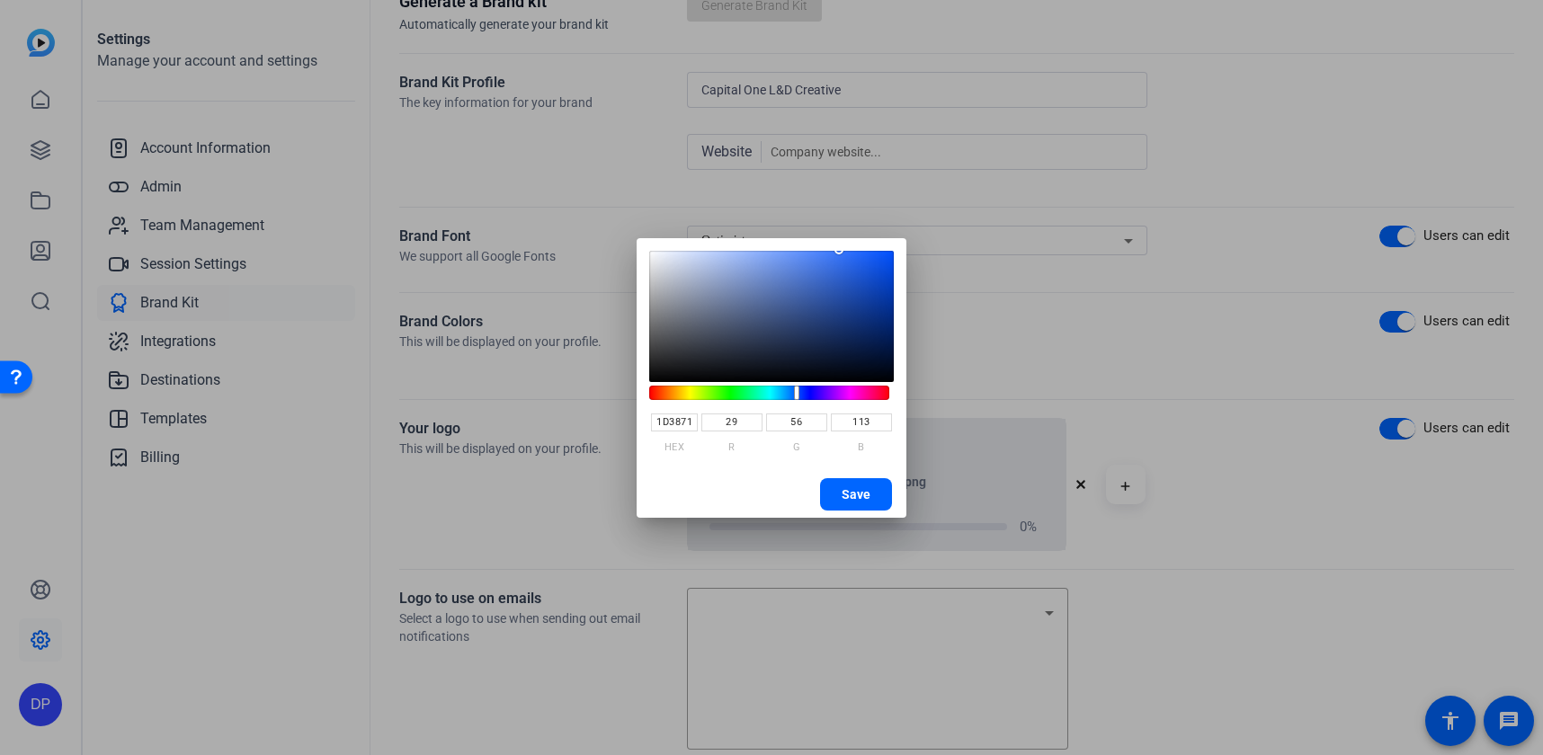
type input "55"
type input "111"
type input "1C346A"
type input "28"
type input "52"
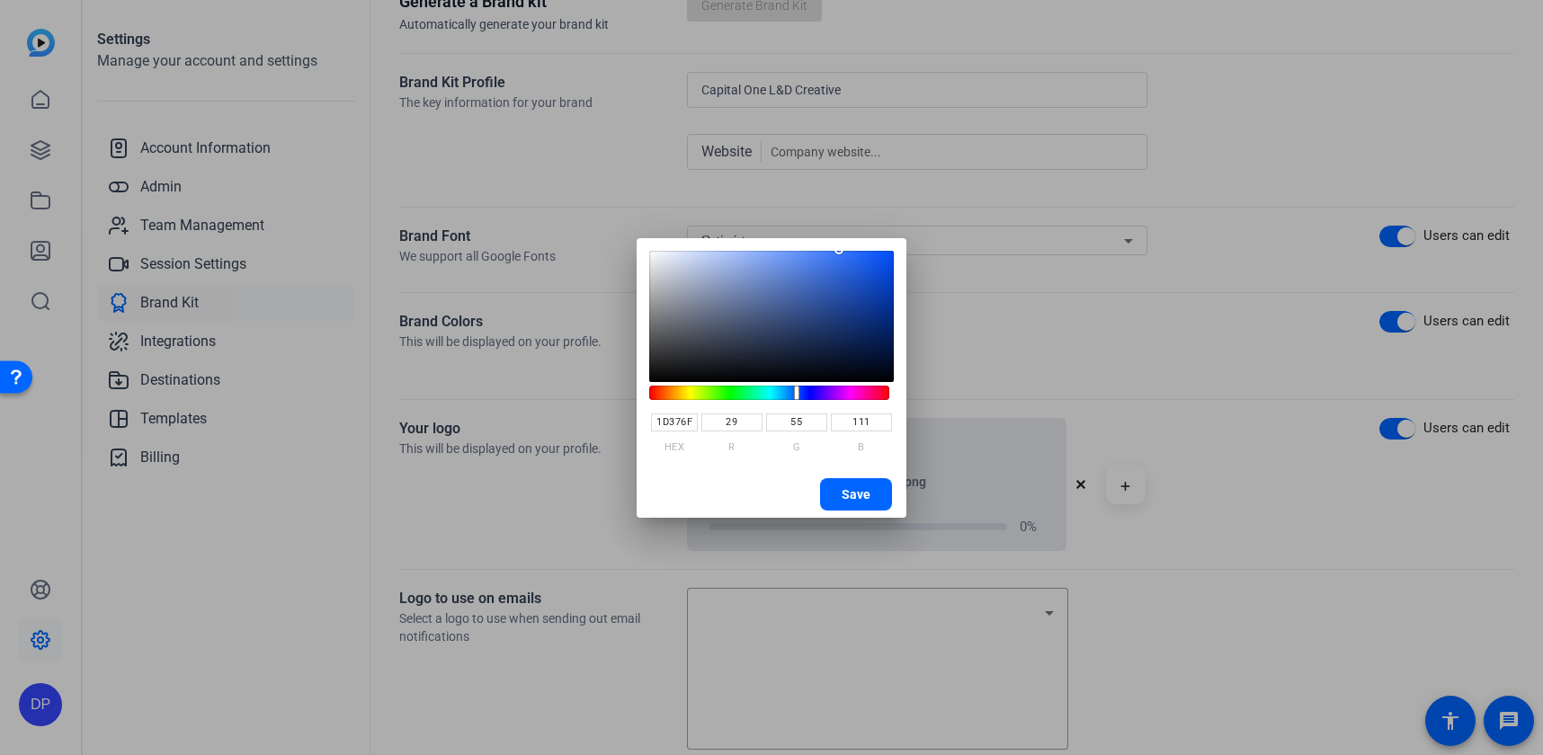
type input "106"
type input "1B3366"
type input "27"
type input "51"
type input "102"
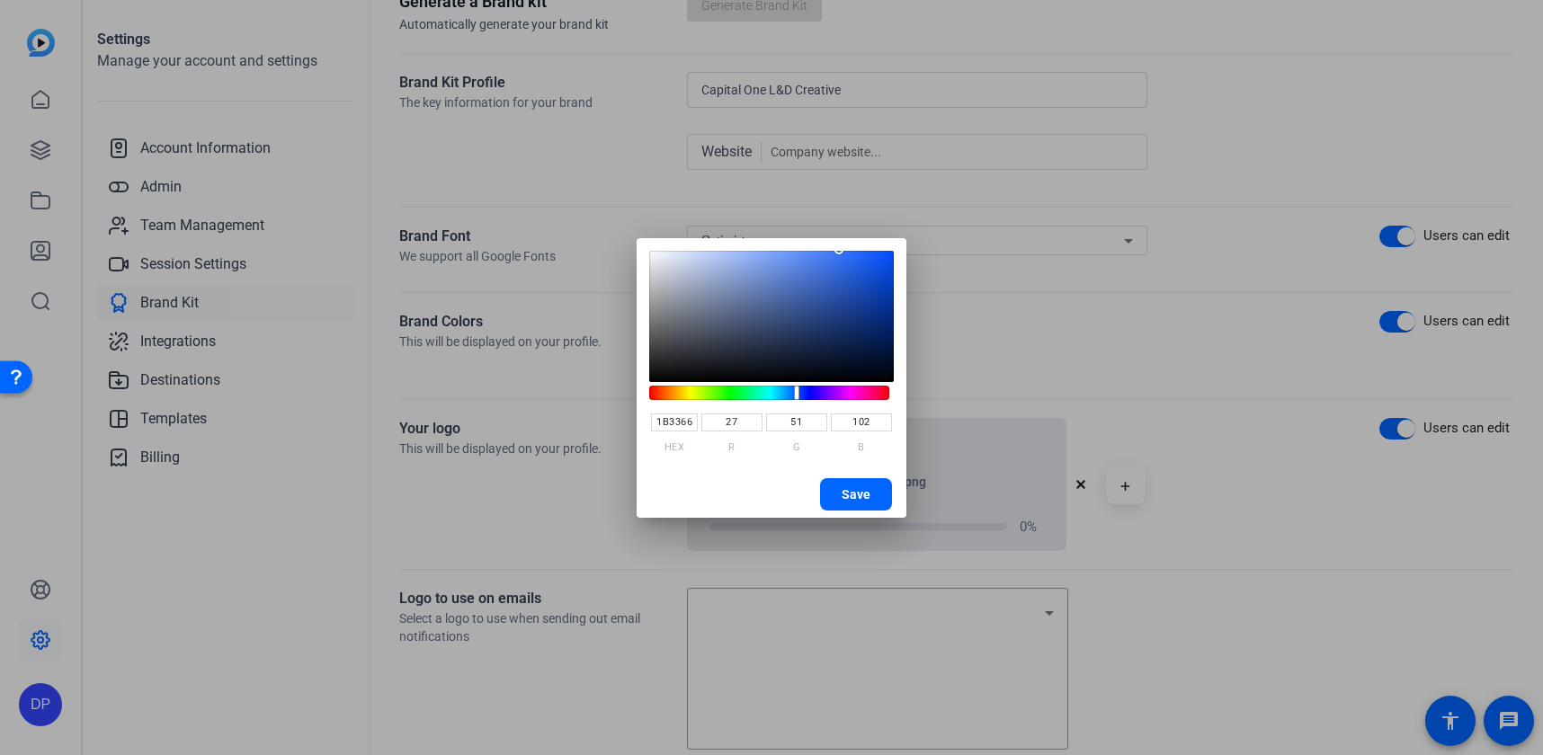
type input "1A3264"
type input "26"
type input "50"
type input "100"
type input "192F5F"
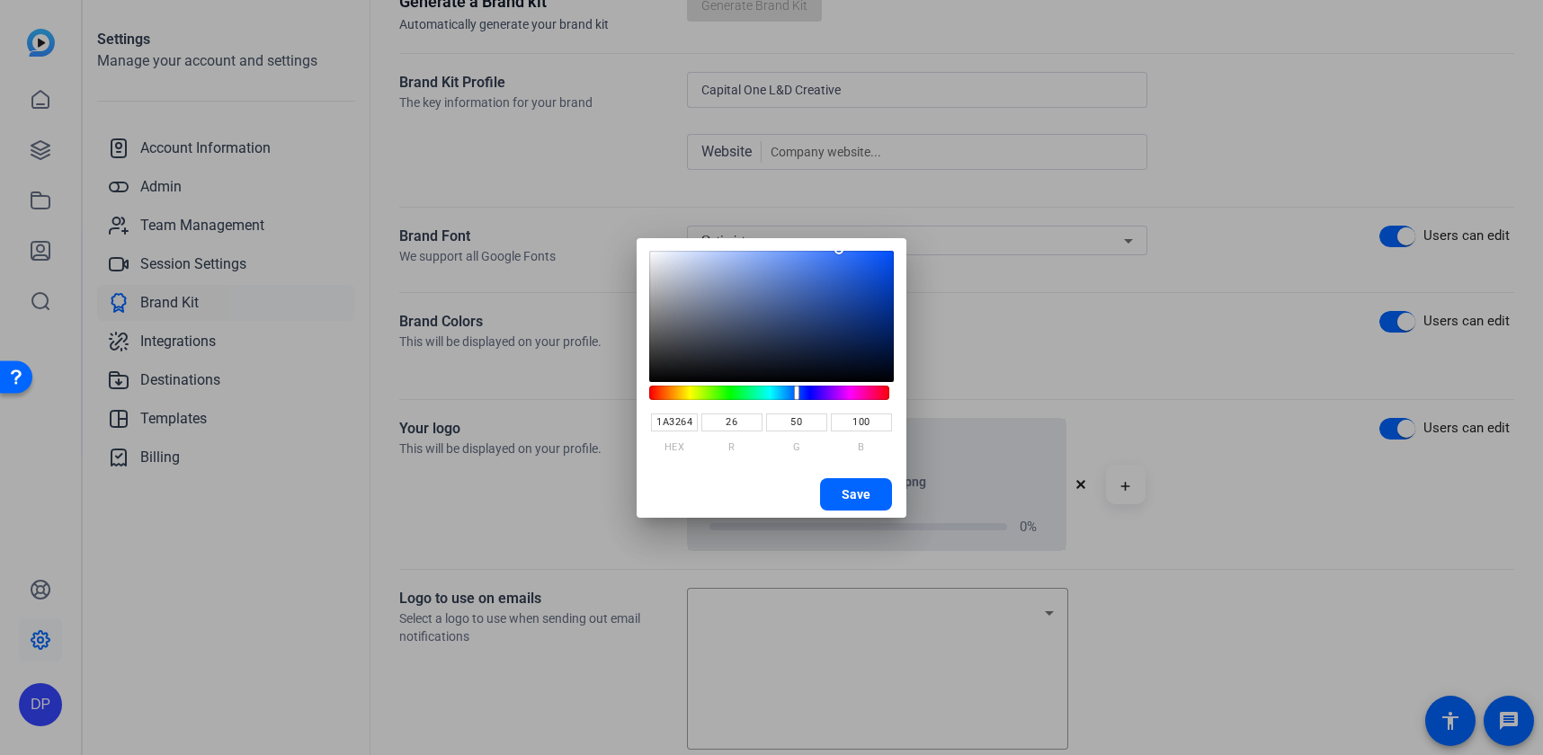
type input "25"
type input "47"
type input "95"
type input "182D5C"
type input "24"
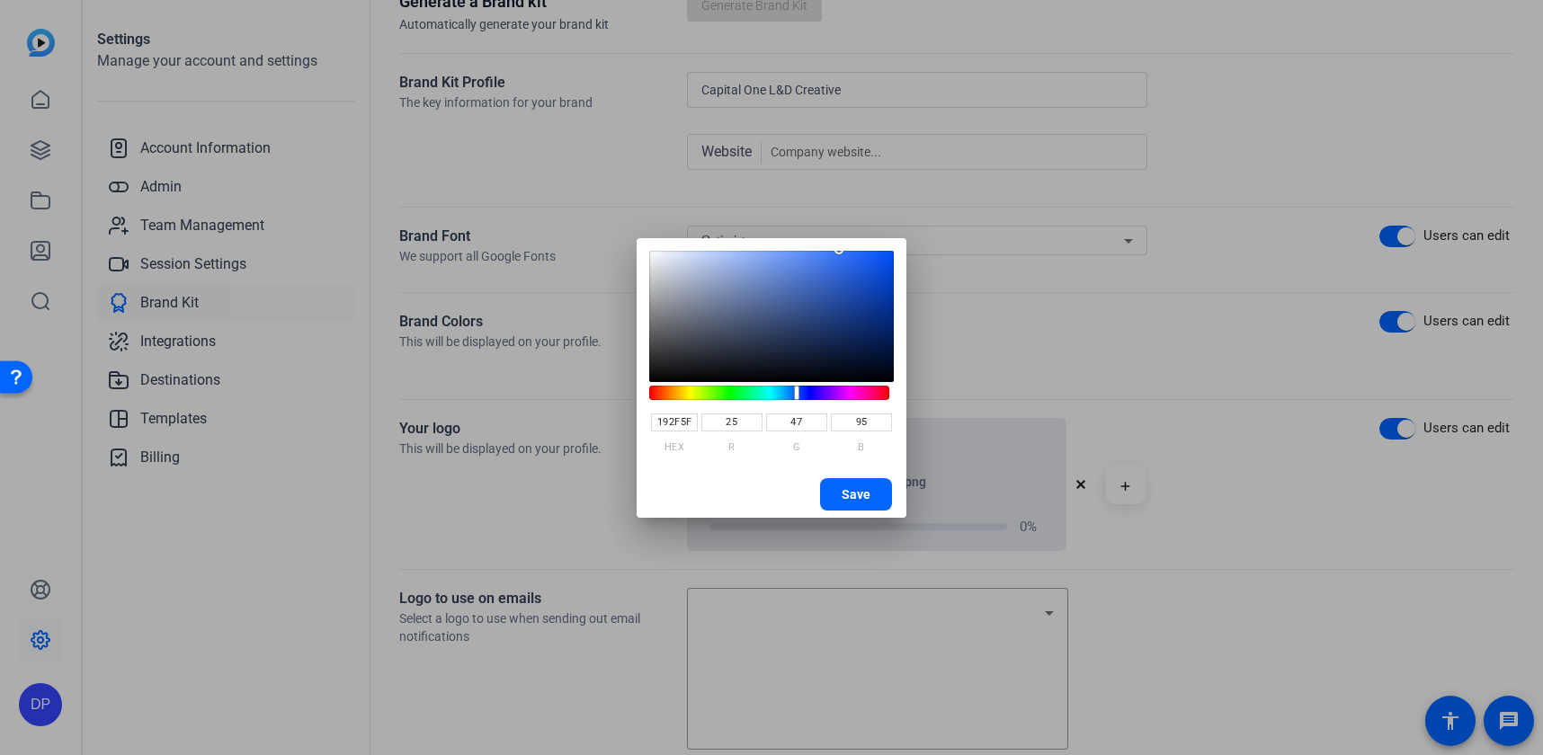
type input "45"
type input "92"
type input "172C58"
type input "23"
type input "44"
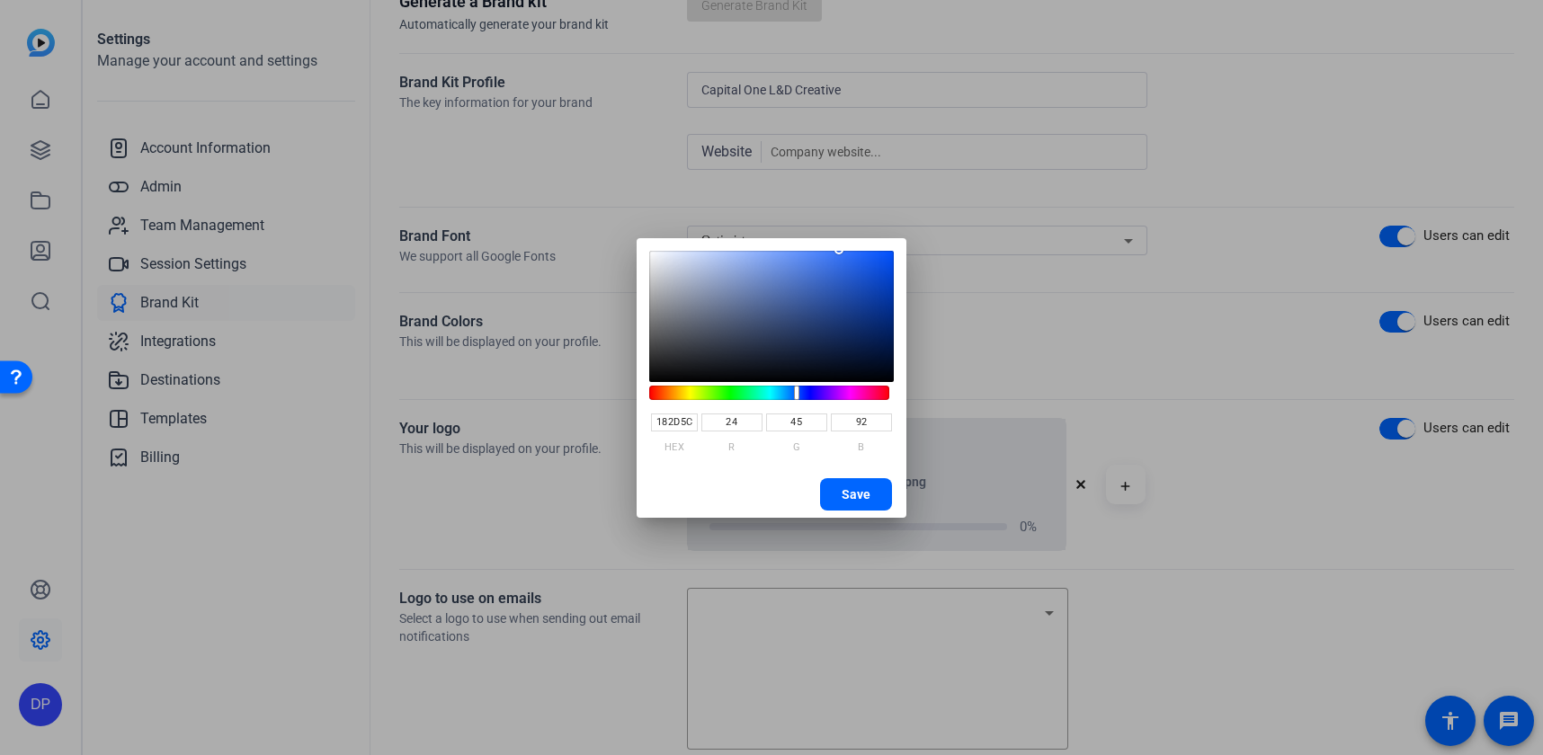
type input "88"
type input "172B56"
type input "43"
type input "86"
type input "162A55"
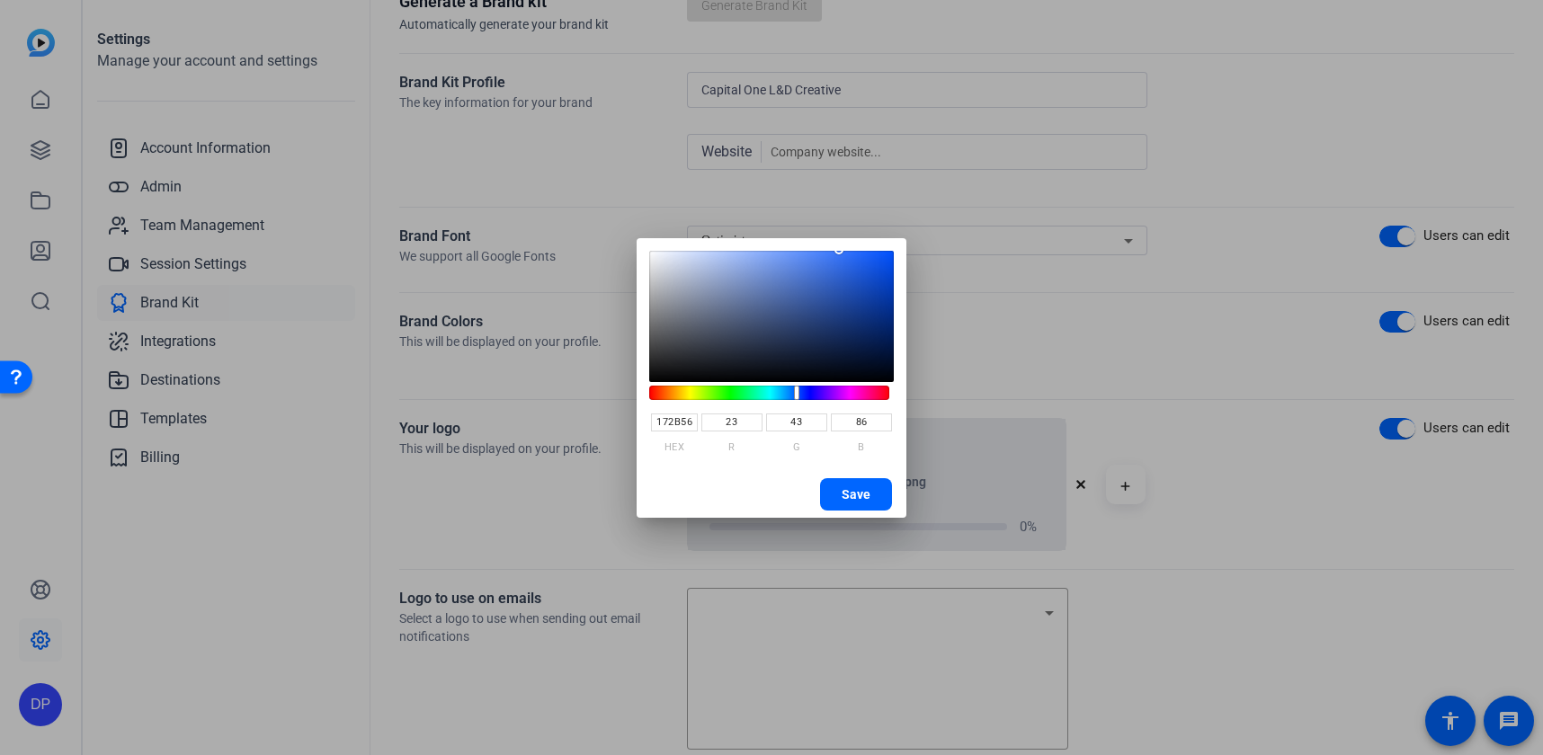
type input "22"
type input "42"
type input "85"
type input "162953"
type input "41"
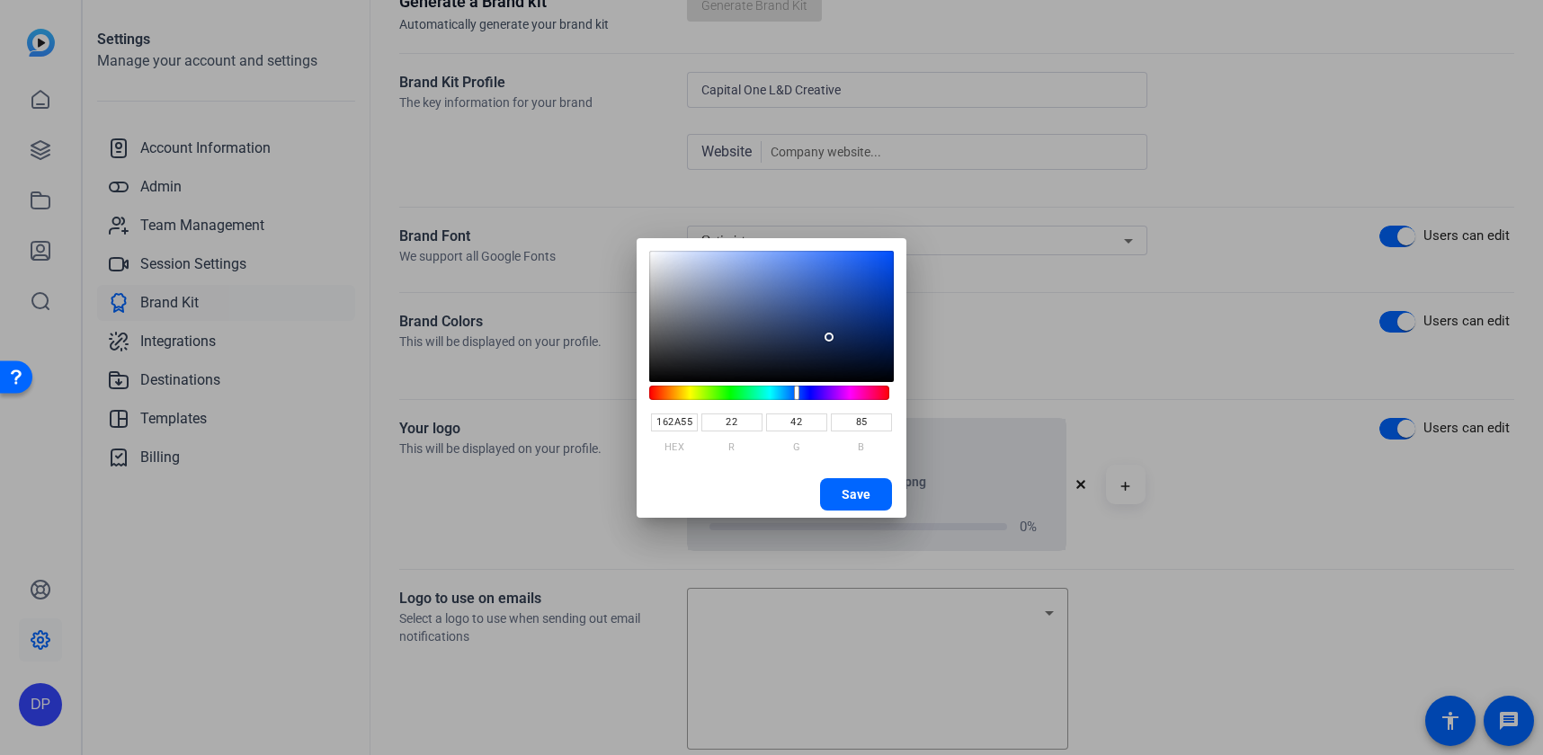
type input "83"
type input "152851"
type input "21"
type input "40"
type input "81"
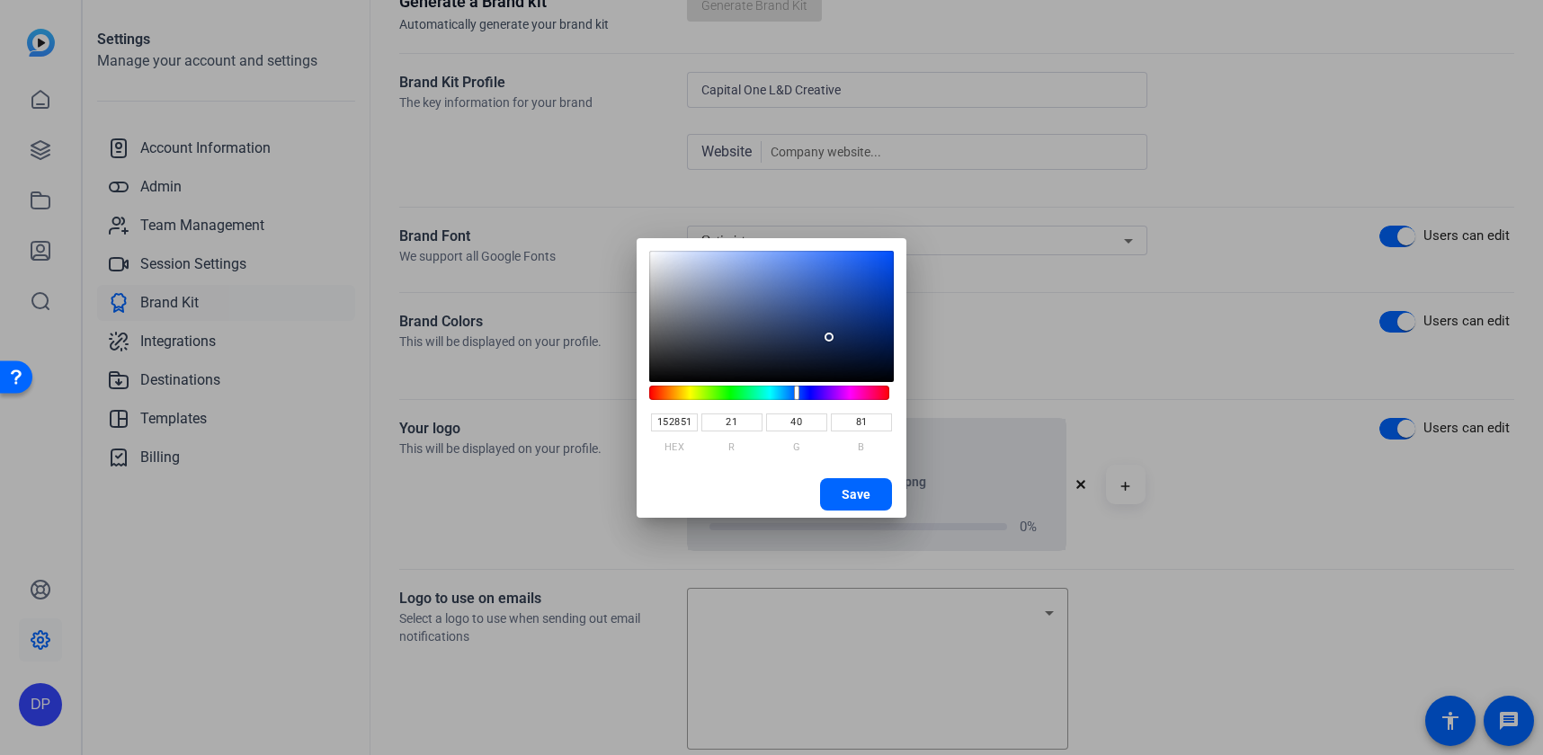
type input "15274F"
type input "39"
type input "79"
type input "14264E"
type input "20"
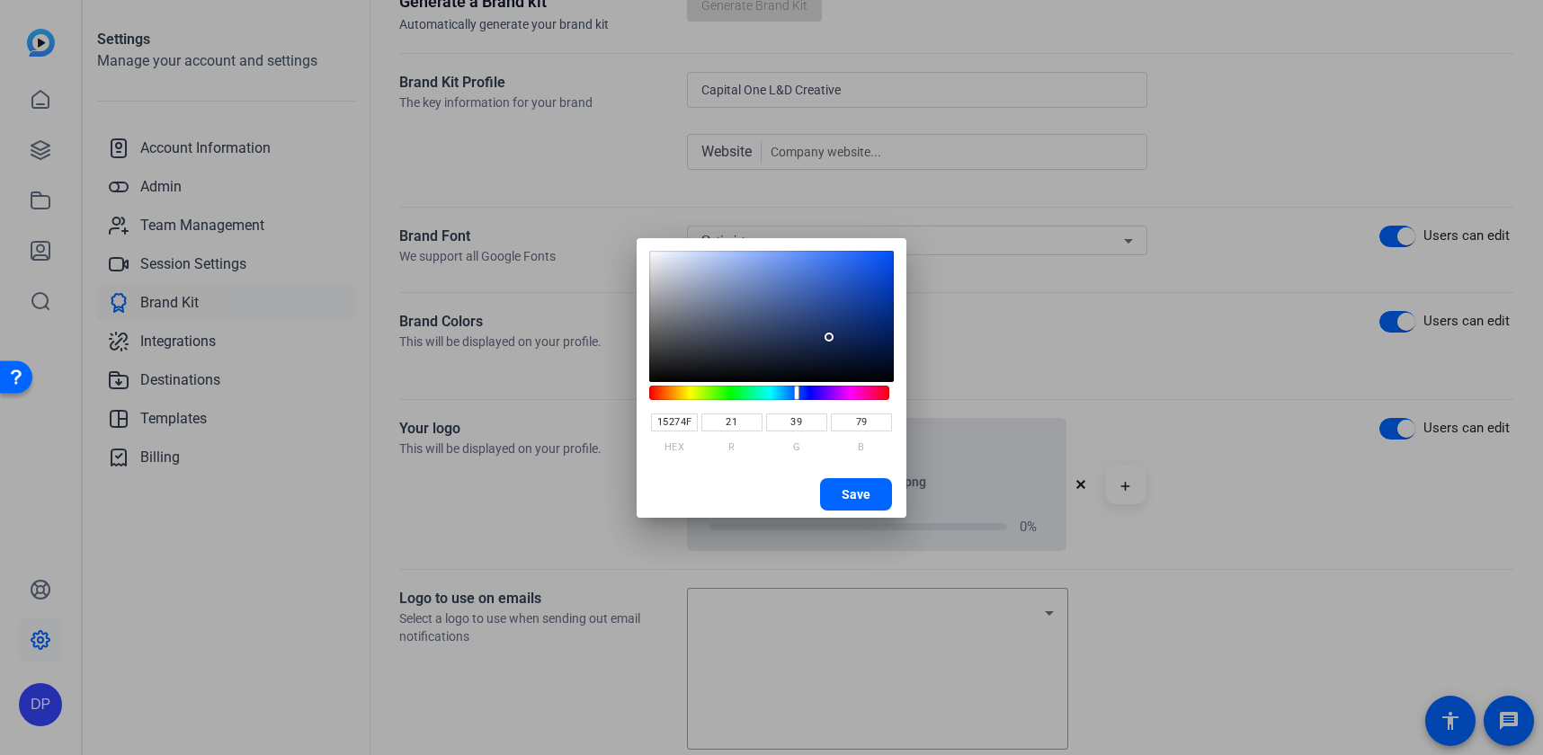
type input "38"
type input "78"
type input "14264C"
type input "76"
type input "13254A"
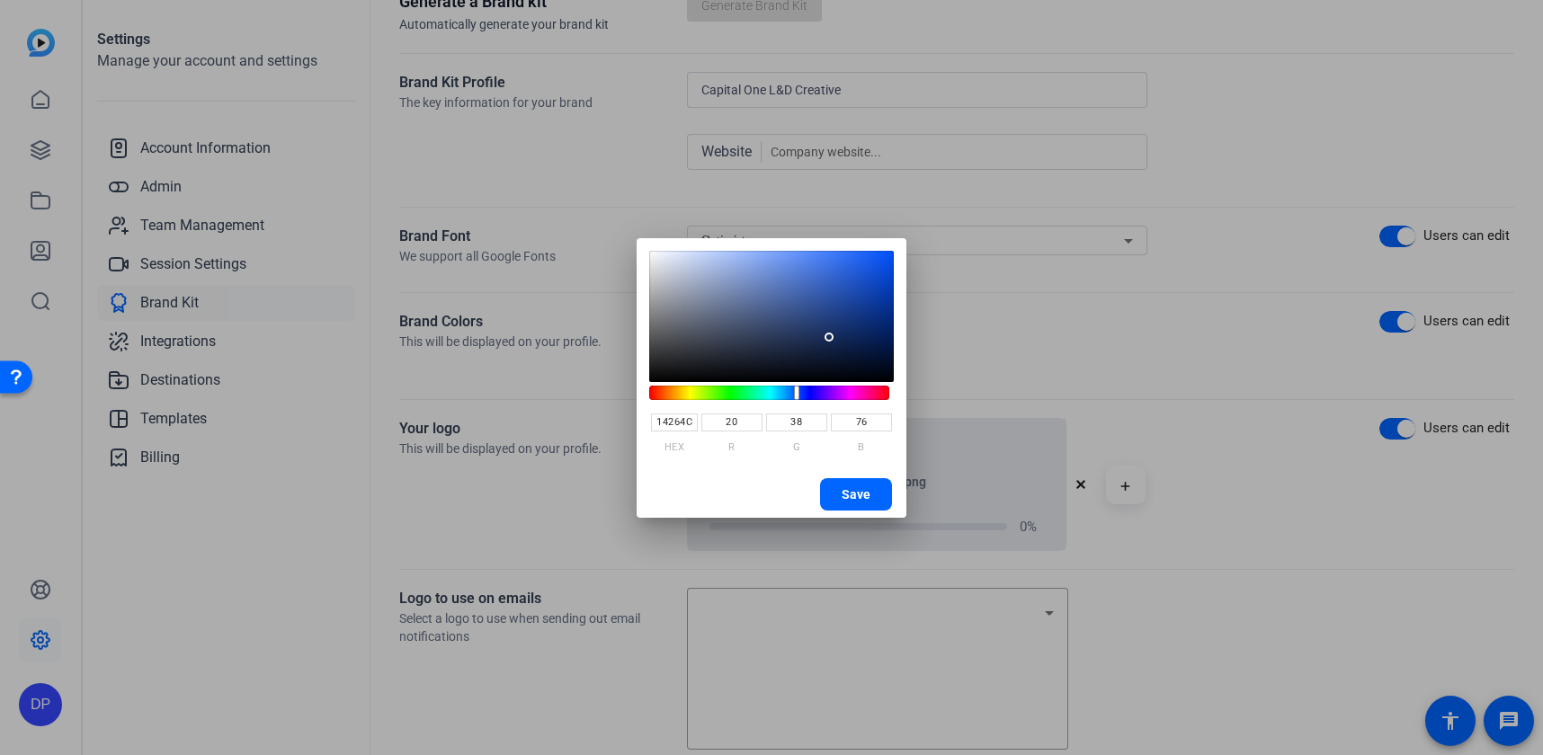
type input "19"
type input "37"
type input "74"
type input "132448"
type input "36"
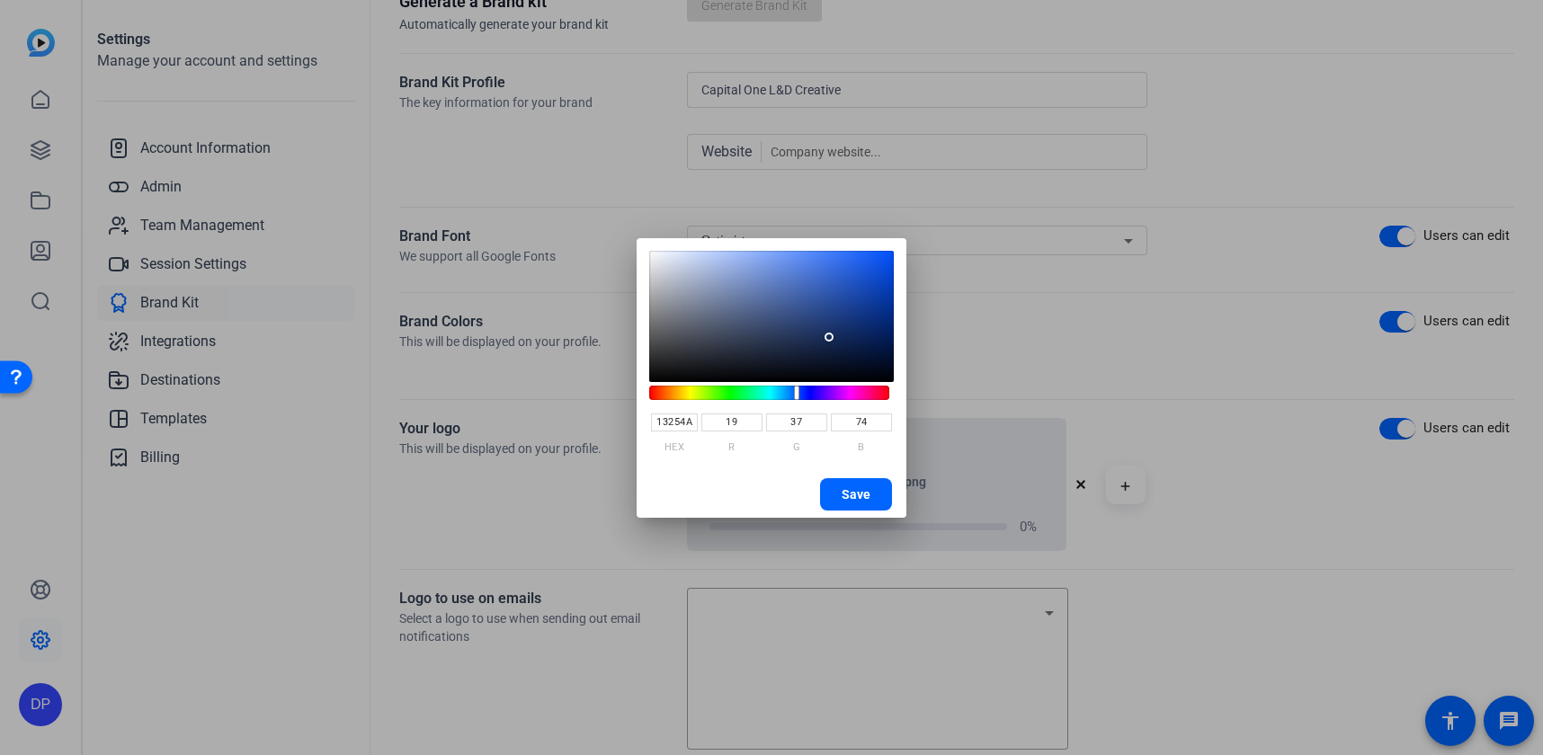
type input "72"
type input "122347"
type input "18"
type input "35"
type input "71"
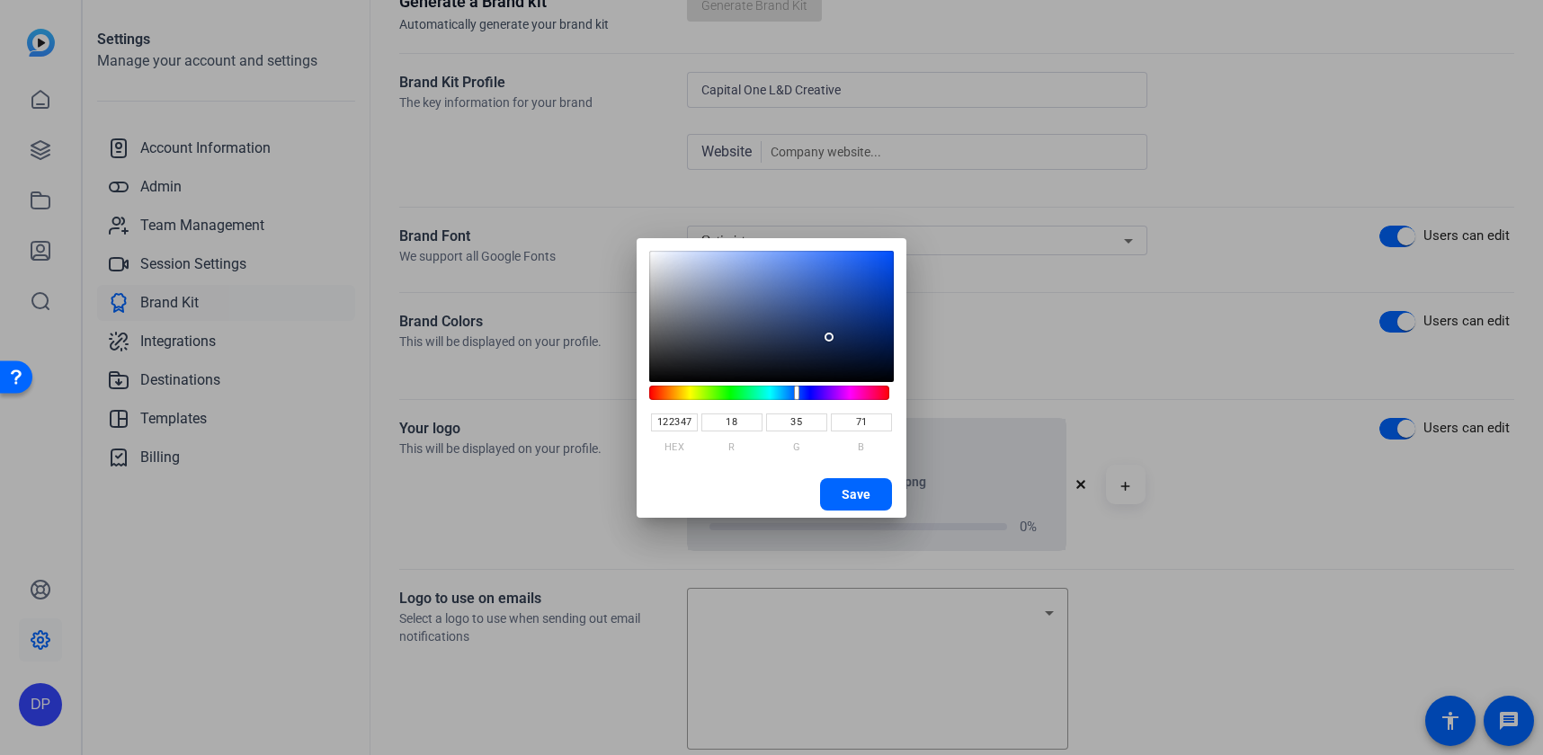
type input "122245"
type input "34"
type input "69"
type input "112143"
type input "17"
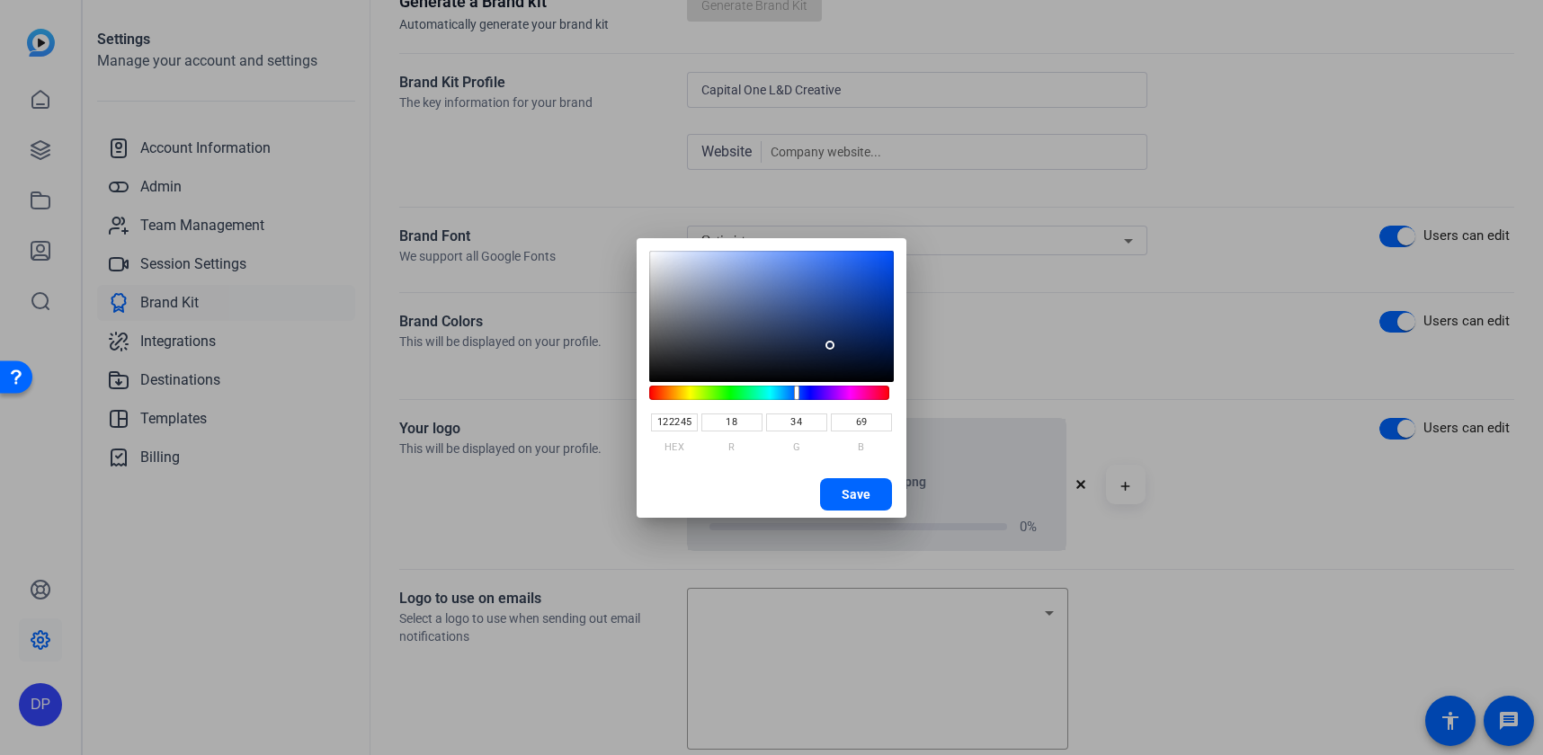
type input "33"
type input "67"
type input "112041"
type input "32"
type input "65"
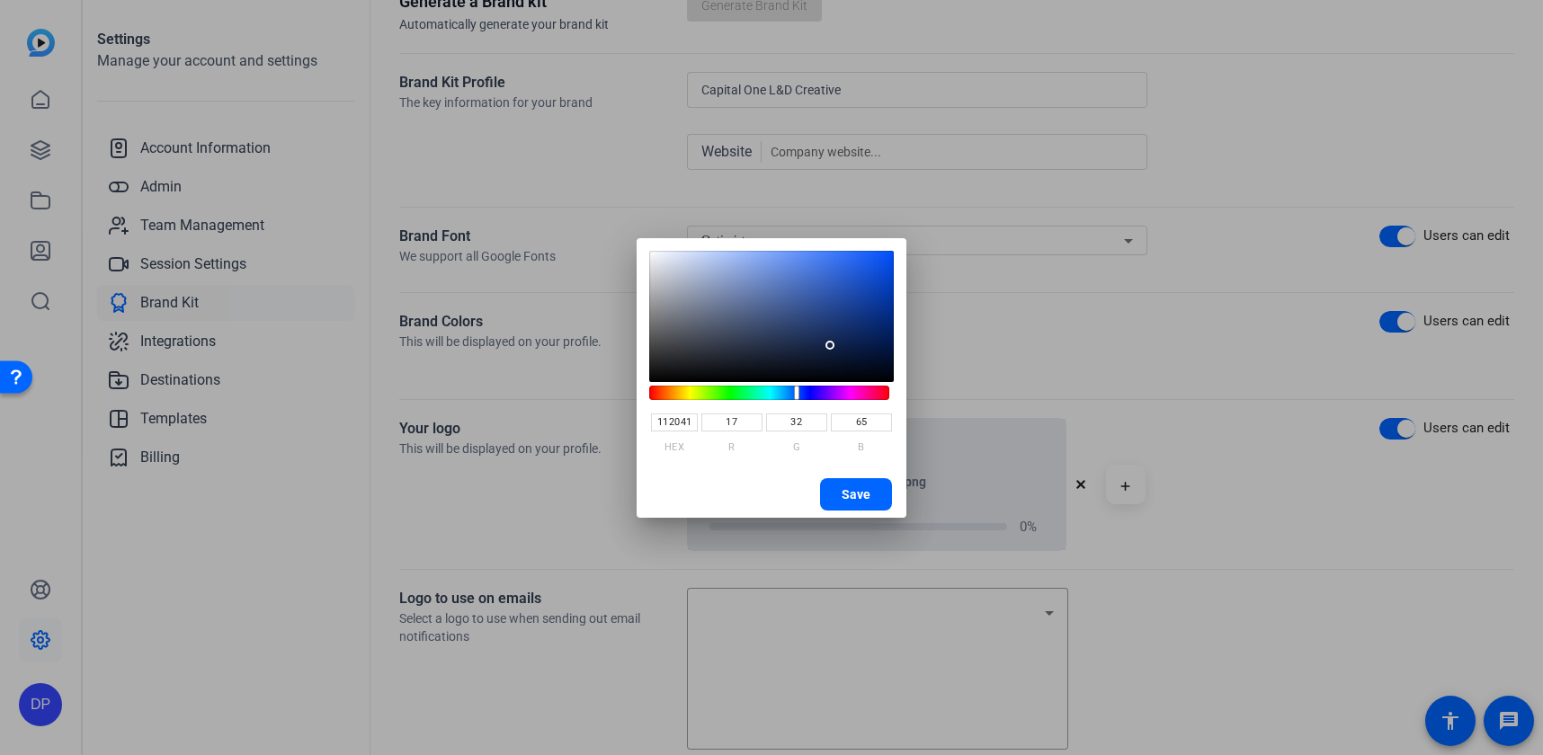
type input "101F40"
type input "16"
type input "31"
type input "64"
type input "101E3E"
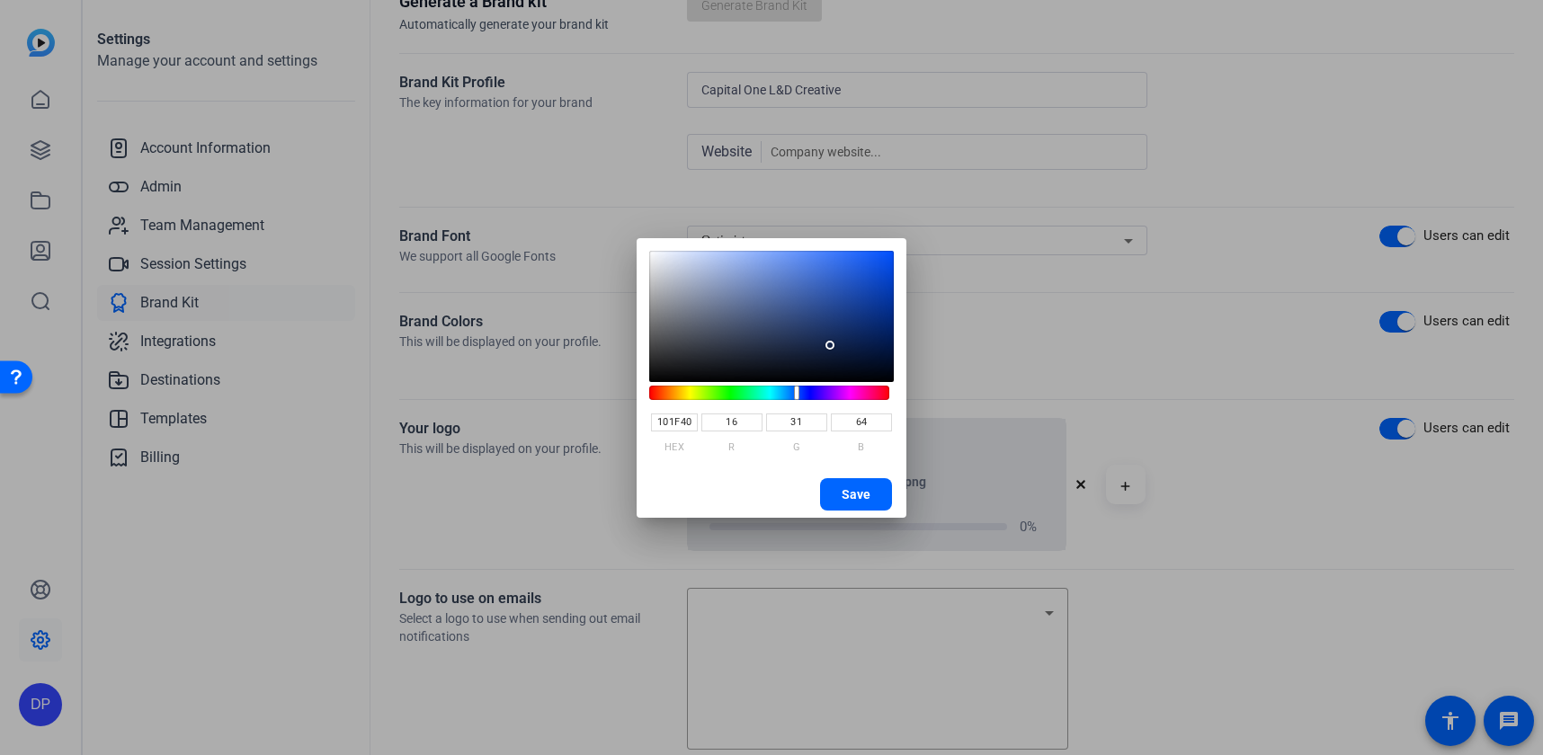
type input "30"
type input "62"
type input "0F1E3E"
type input "15"
type input "0E1C3B"
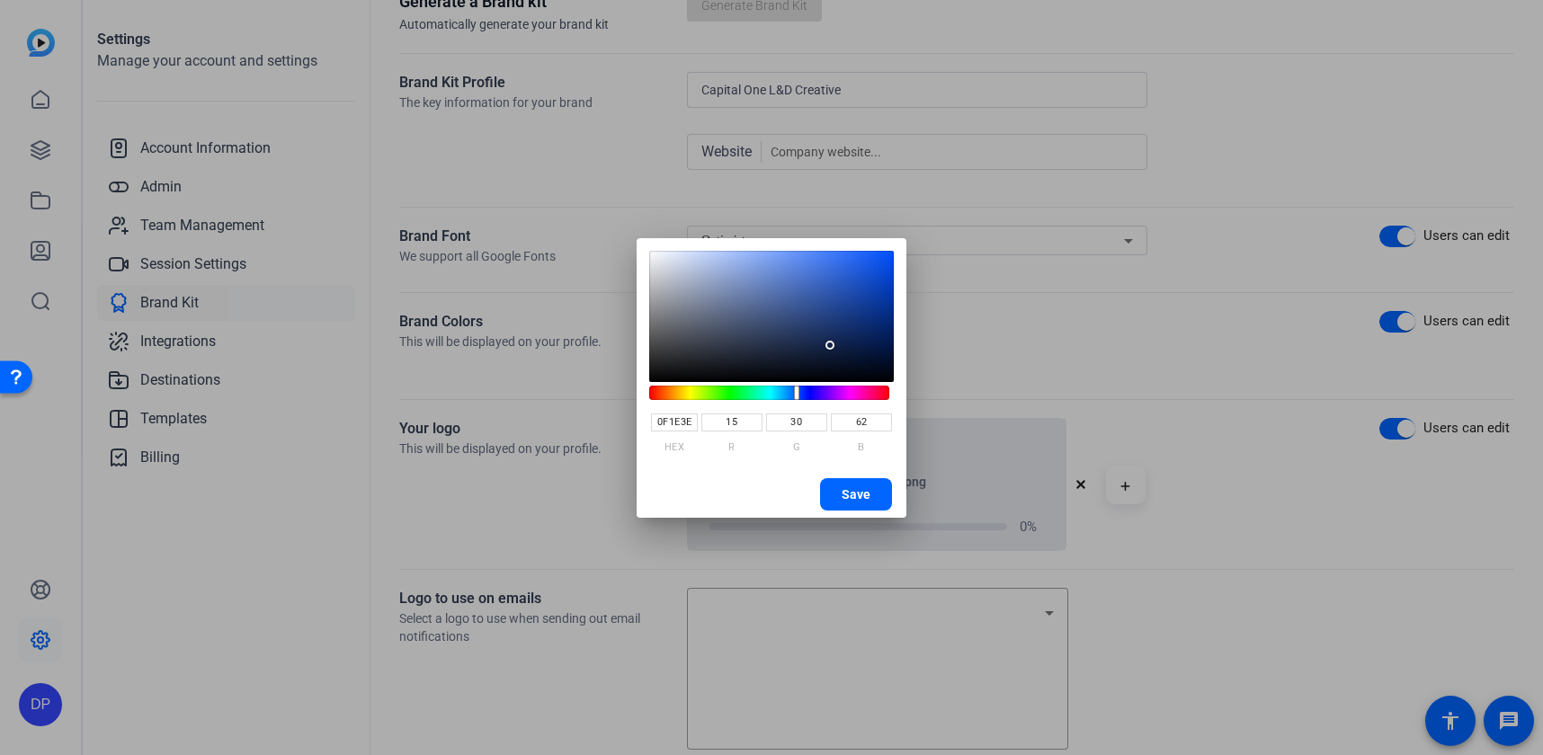
type input "14"
type input "28"
type input "59"
type input "0E1B39"
type input "27"
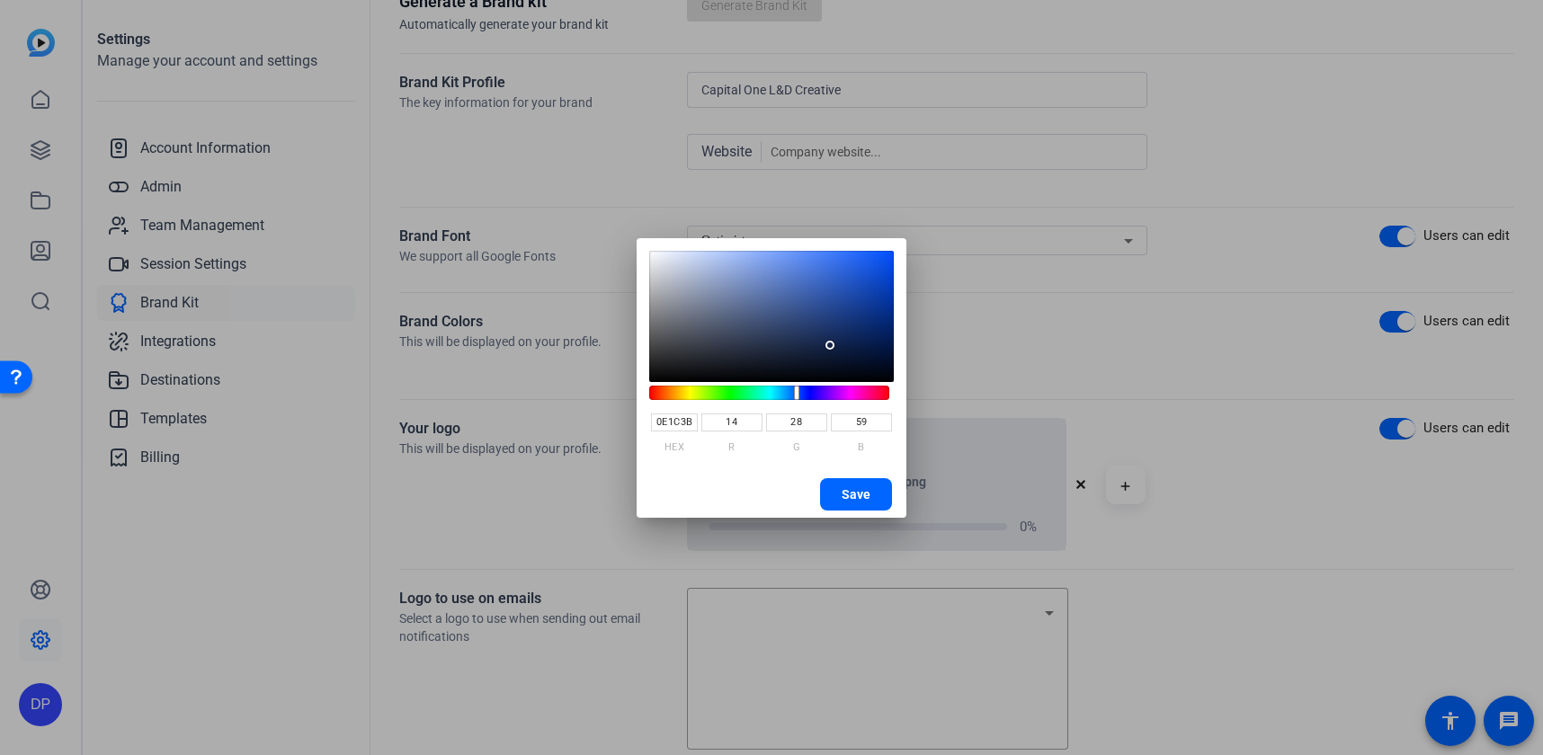
type input "57"
type input "0D1A37"
type input "13"
type input "26"
type input "55"
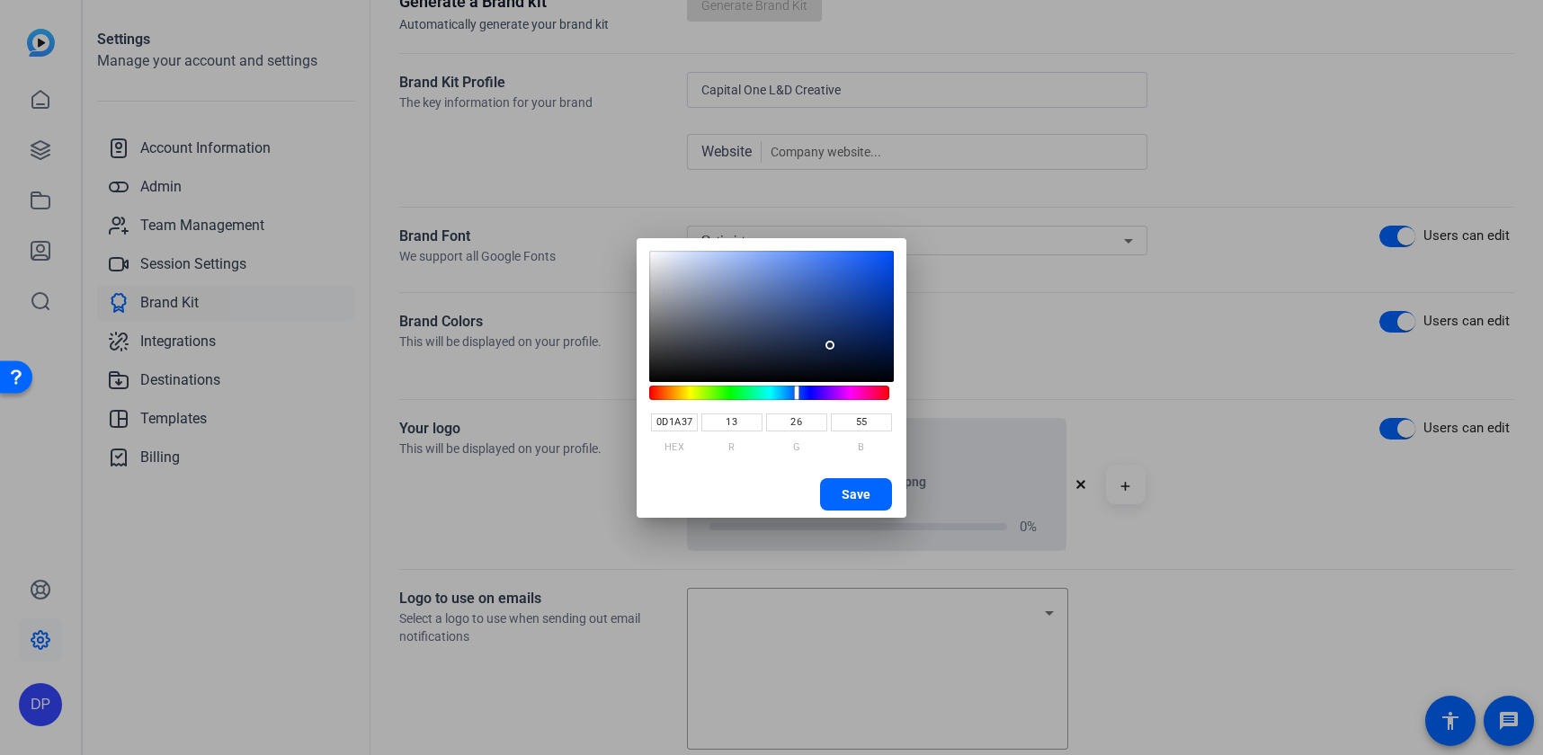
type input "0D1935"
type input "25"
type input "53"
type input "0C1934"
type input "12"
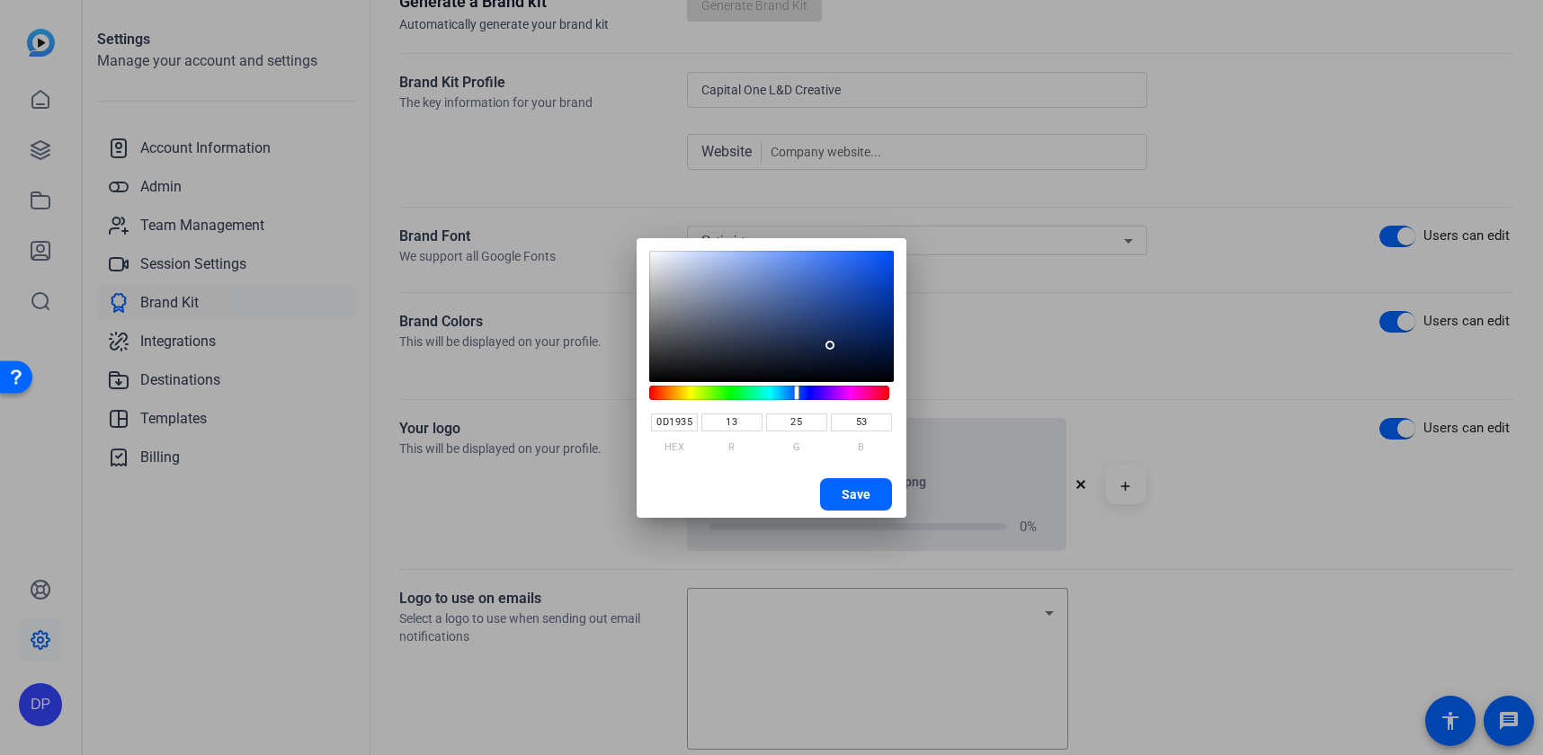
type input "52"
type input "0C1834"
type input "24"
type input "0C1832"
type input "50"
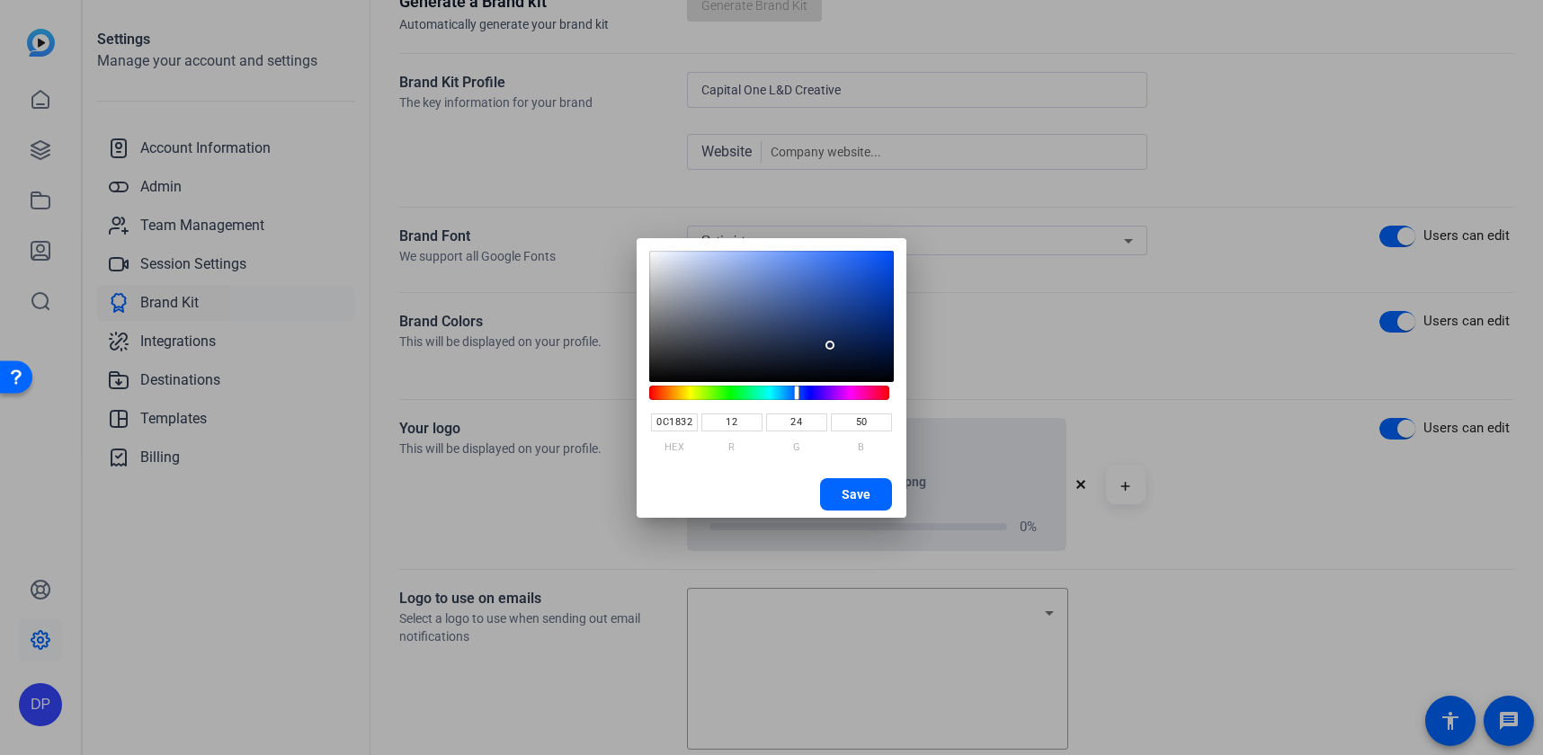
drag, startPoint x: 830, startPoint y: 330, endPoint x: 837, endPoint y: 356, distance: 27.0
click at [837, 356] on saturation-component at bounding box center [771, 316] width 245 height 131
click at [862, 499] on span "Save" at bounding box center [855, 494] width 29 height 27
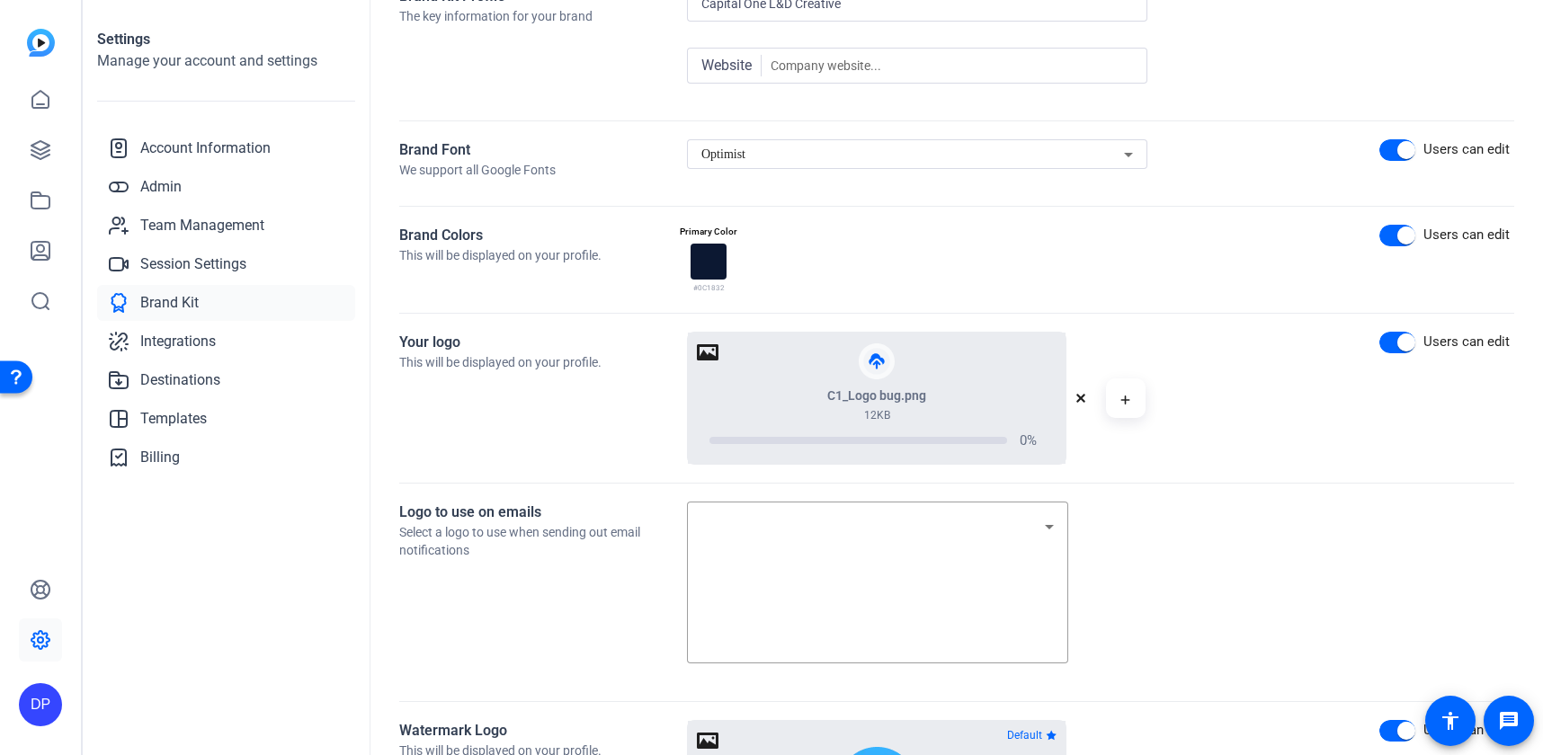
scroll to position [208, 0]
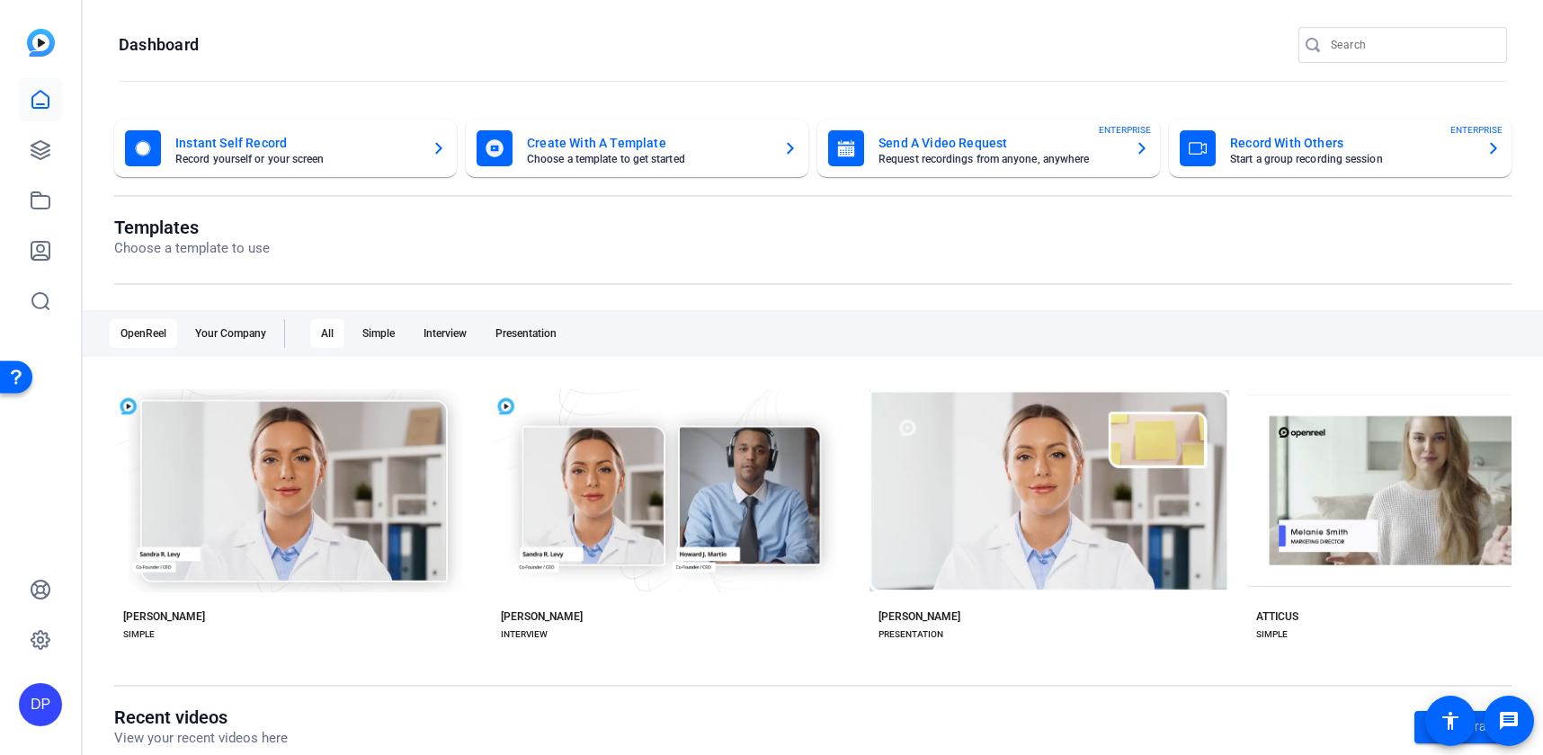
click at [203, 154] on mat-card-subtitle "Record yourself or your screen" at bounding box center [296, 159] width 242 height 11
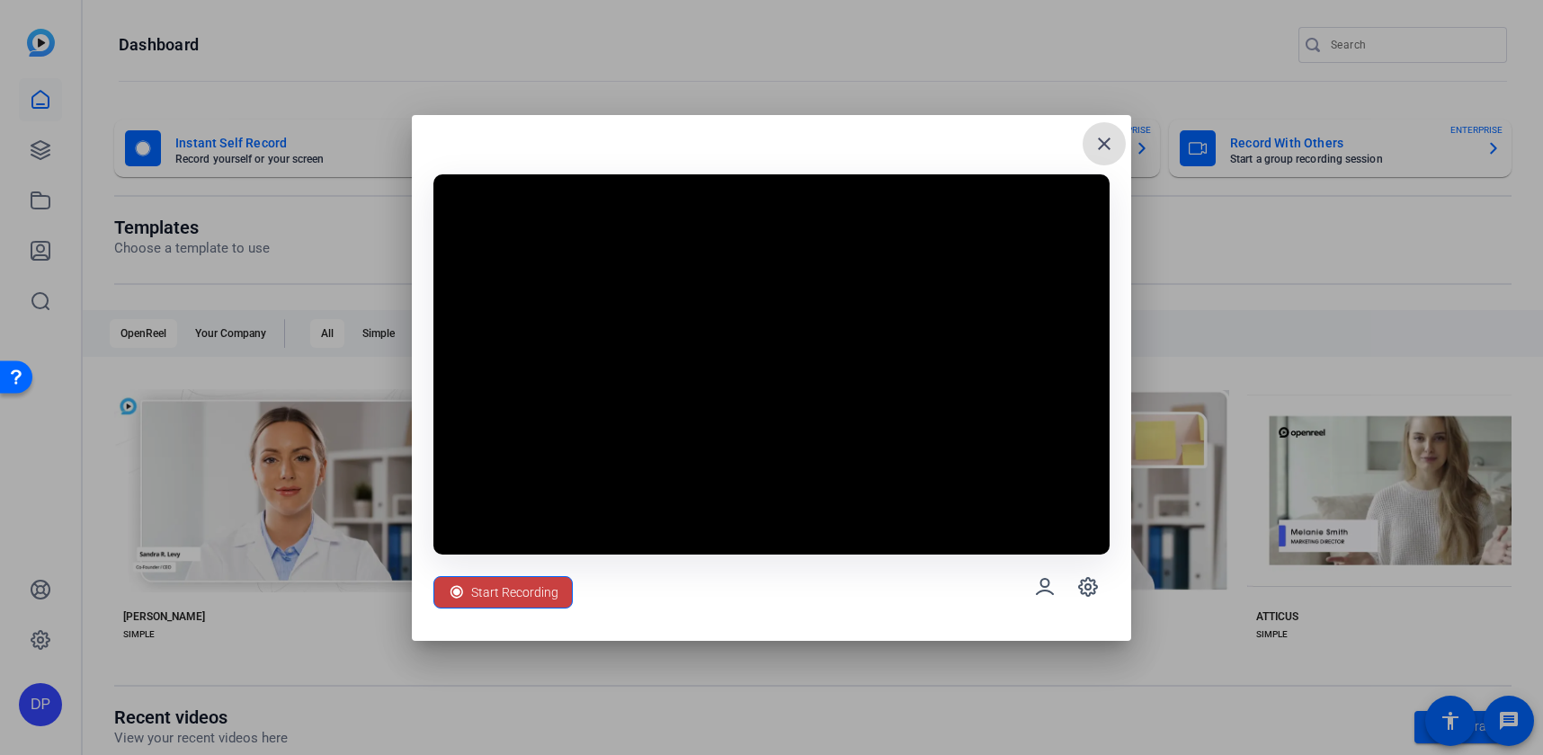
click at [497, 598] on span "Start Recording" at bounding box center [514, 592] width 87 height 34
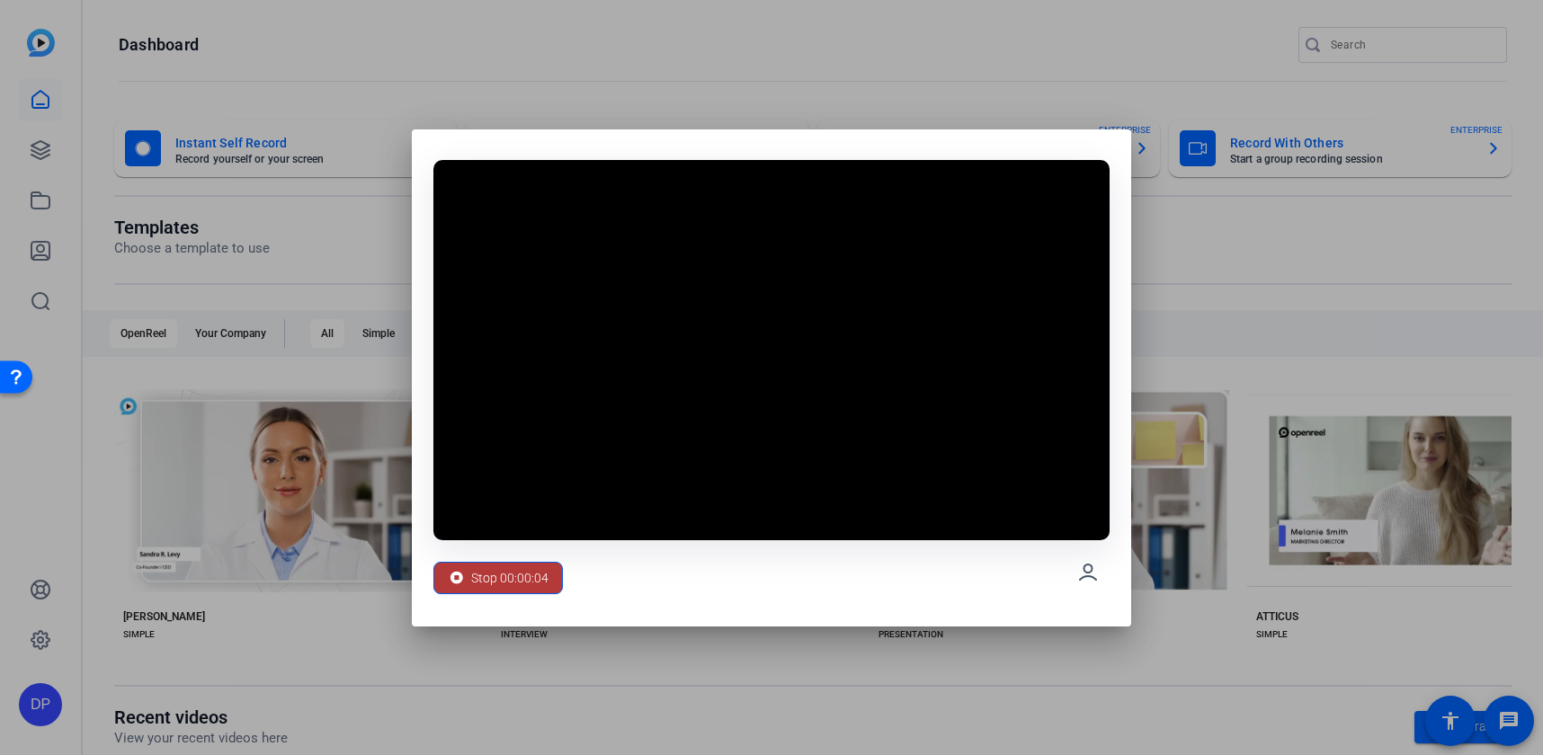
click at [503, 570] on span "Stop 00:00:04" at bounding box center [509, 578] width 77 height 34
